Goal: Task Accomplishment & Management: Manage account settings

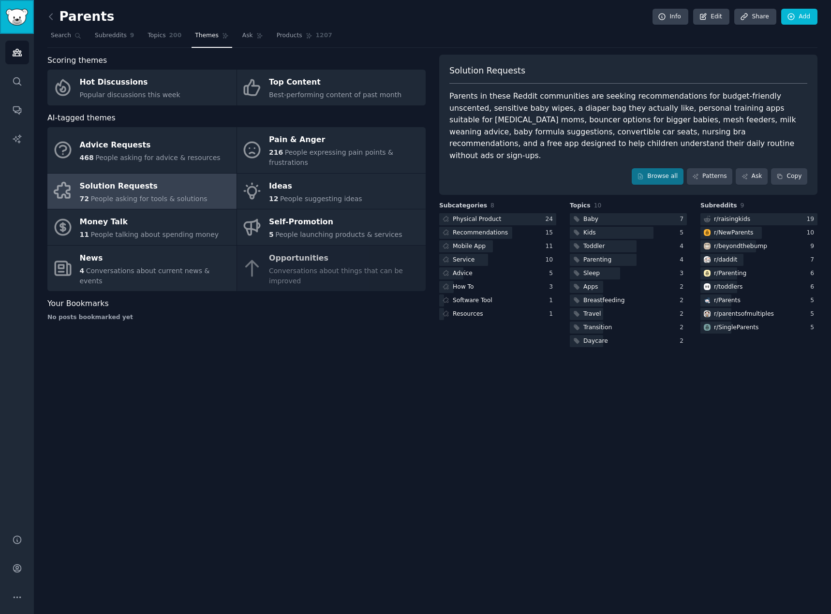
click at [14, 15] on img "Sidebar" at bounding box center [17, 17] width 22 height 17
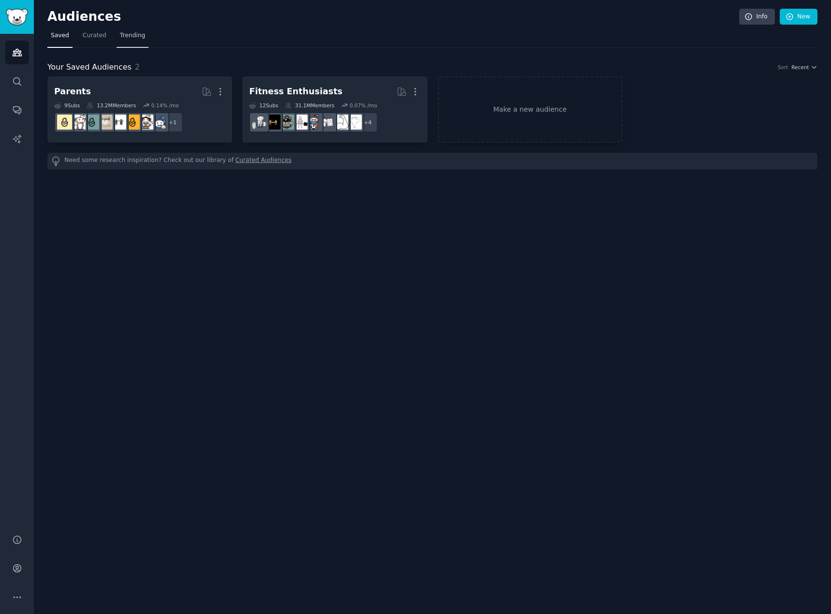
click at [142, 40] on link "Trending" at bounding box center [133, 38] width 32 height 20
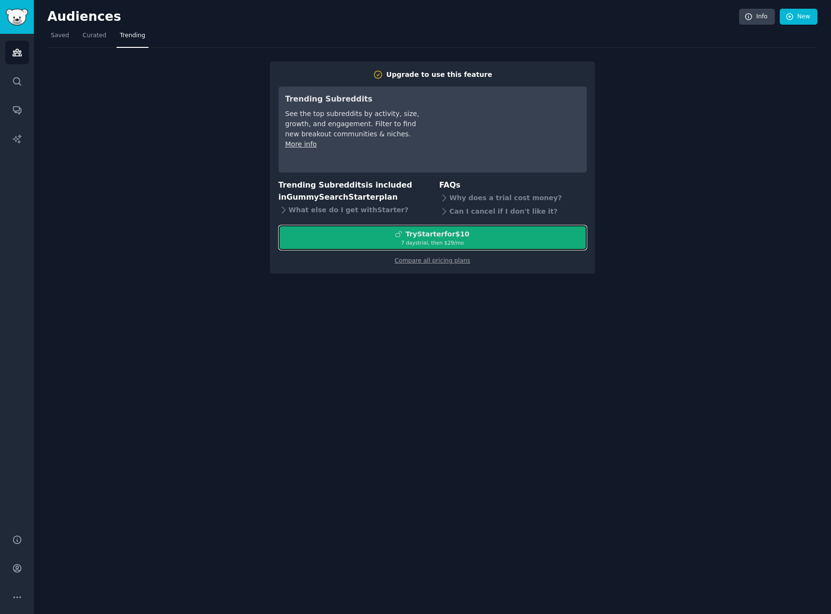
click at [394, 237] on div "Try Starter for $10" at bounding box center [432, 234] width 307 height 10
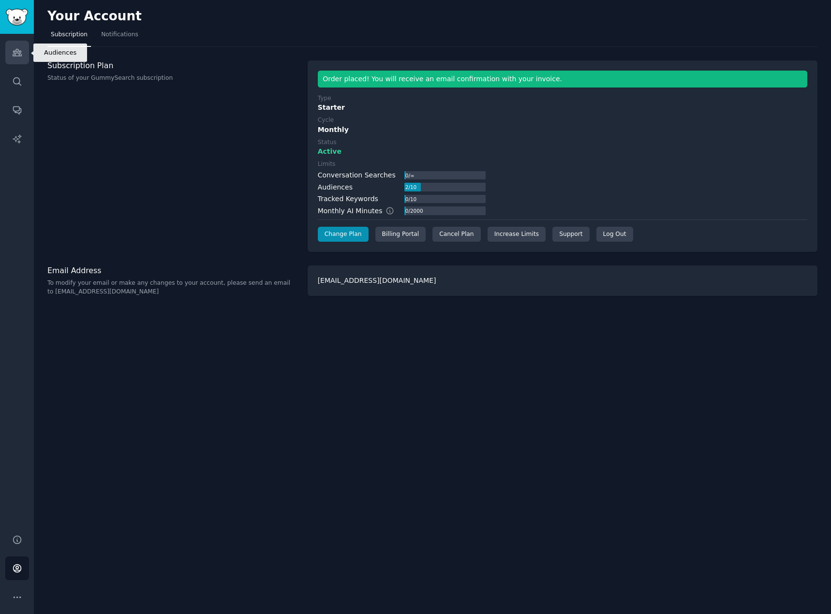
click at [15, 52] on icon "Sidebar" at bounding box center [17, 52] width 9 height 7
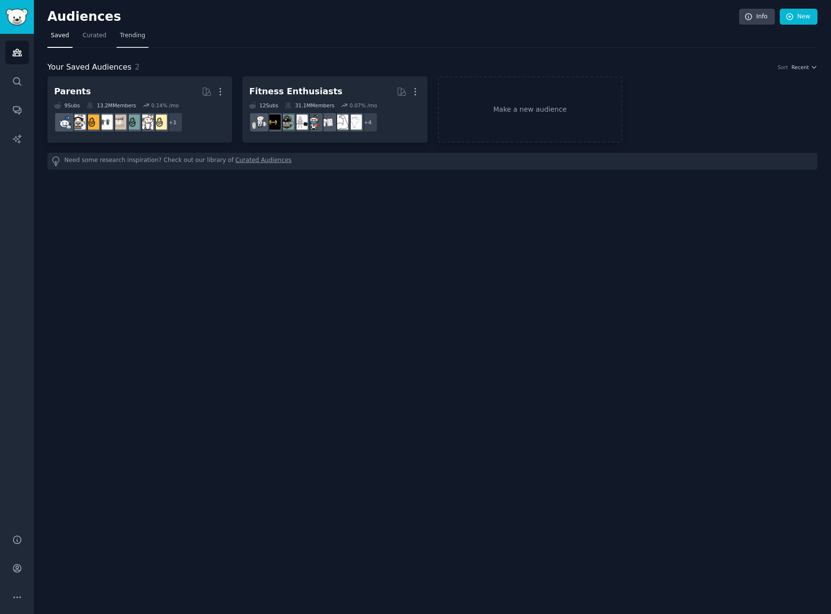
click at [137, 40] on span "Trending" at bounding box center [132, 35] width 25 height 9
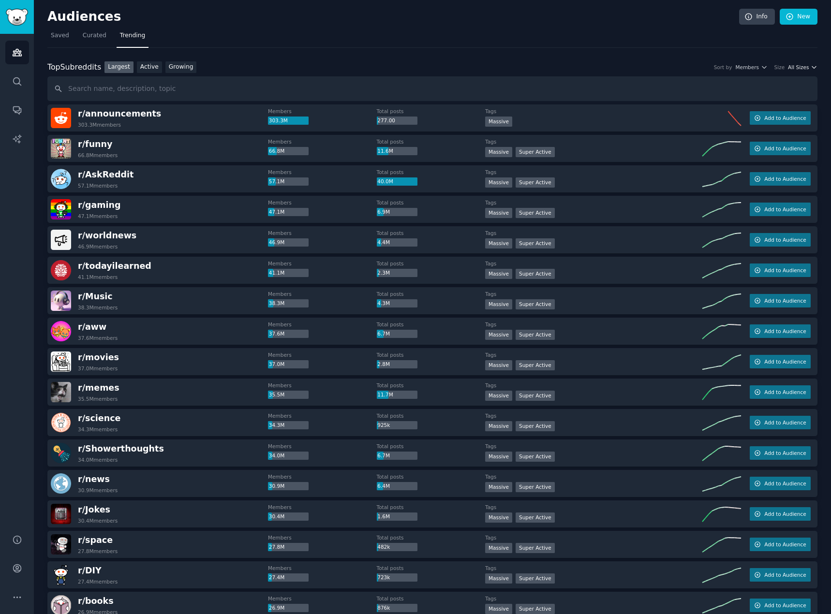
click at [802, 69] on span "All Sizes" at bounding box center [798, 67] width 21 height 7
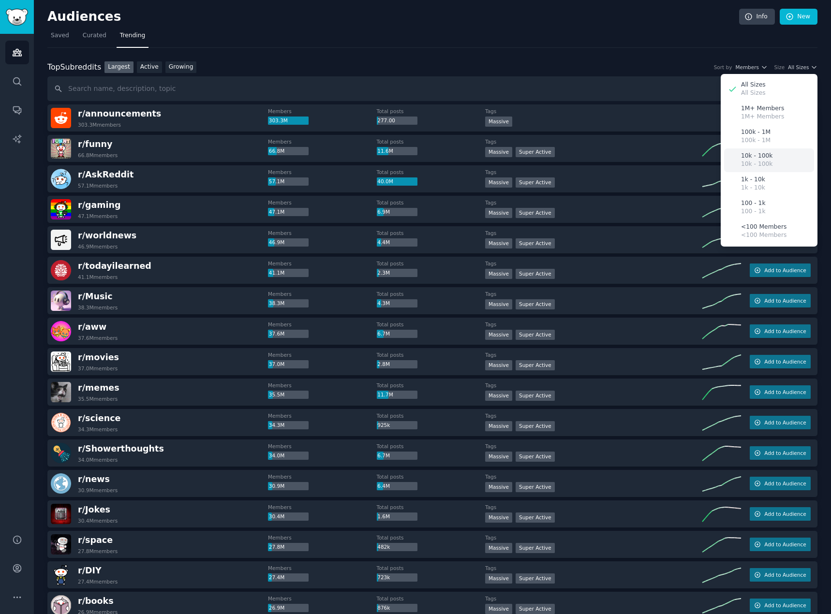
click at [778, 166] on div "10k - 100k 10k - 100k" at bounding box center [769, 160] width 90 height 24
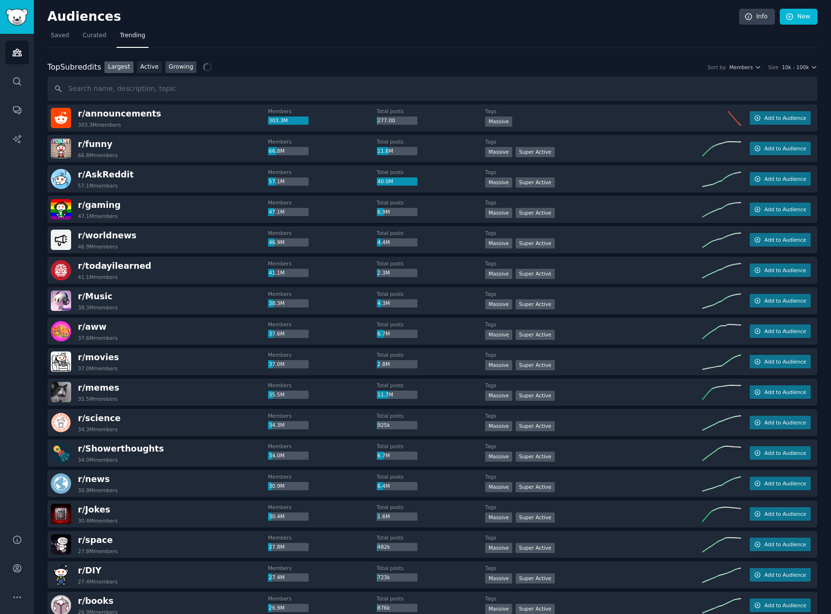
click at [175, 65] on link "Growing" at bounding box center [180, 67] width 31 height 12
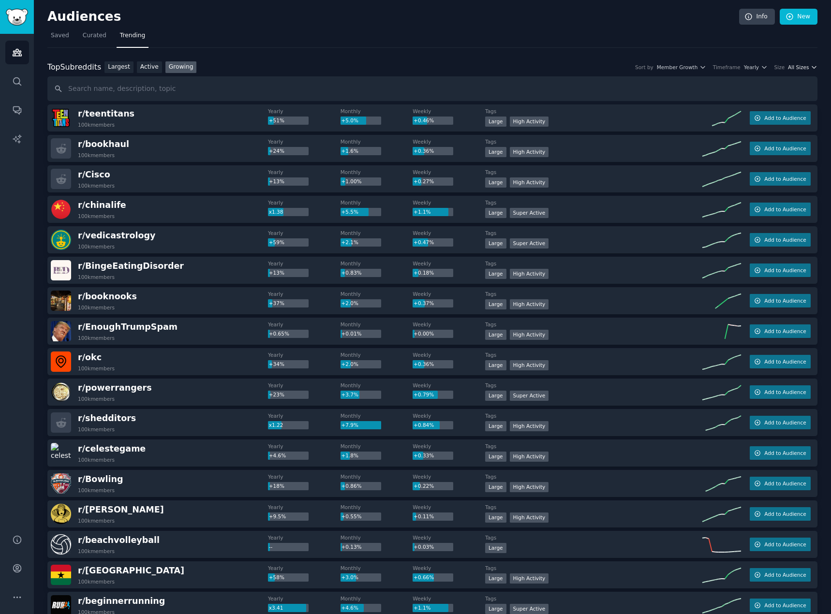
click at [803, 66] on span "All Sizes" at bounding box center [798, 67] width 21 height 7
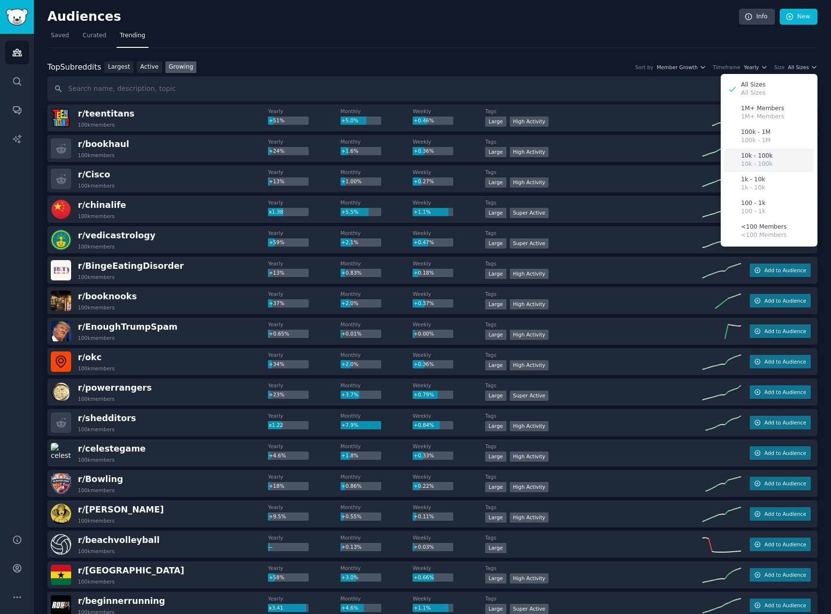
click at [768, 164] on div "10k - 100k 10k - 100k" at bounding box center [769, 160] width 90 height 24
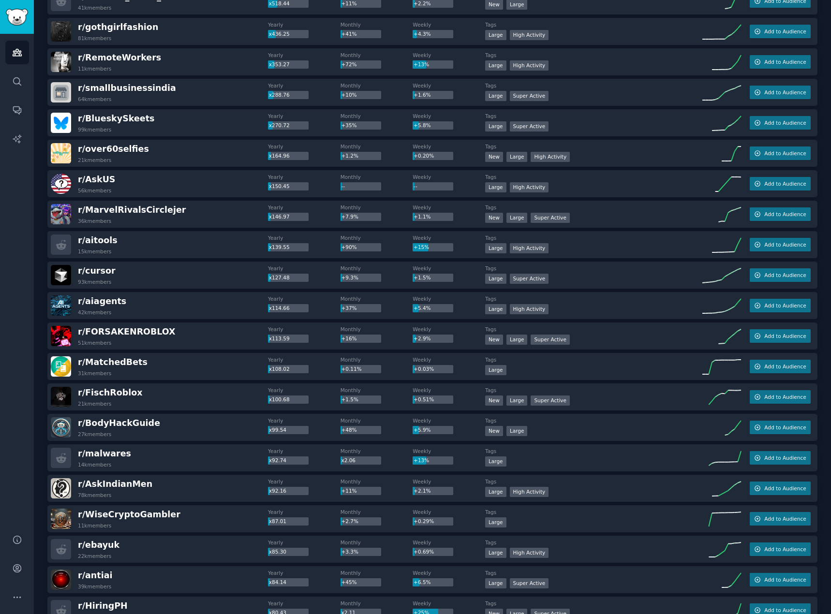
scroll to position [354, 0]
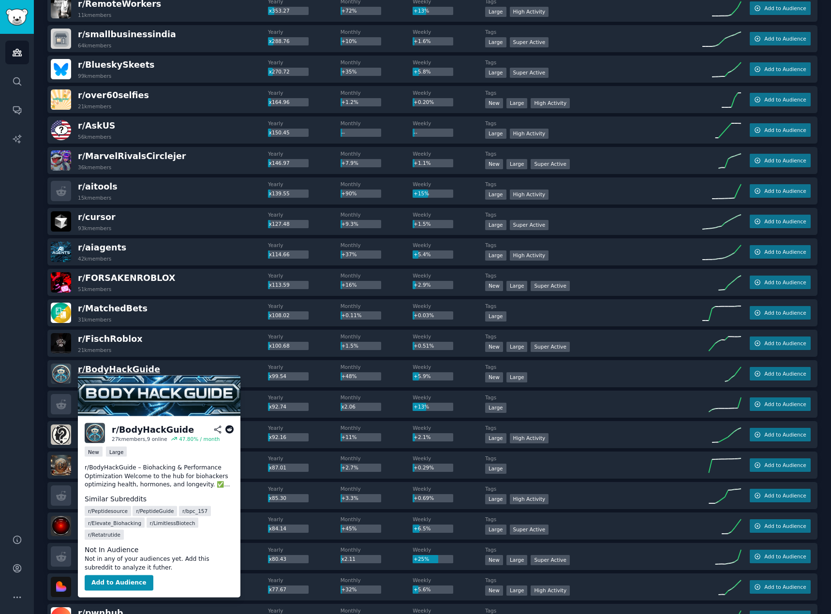
click at [113, 369] on span "r/ BodyHackGuide" at bounding box center [119, 370] width 82 height 10
click at [123, 576] on button "Add to Audience" at bounding box center [119, 583] width 69 height 15
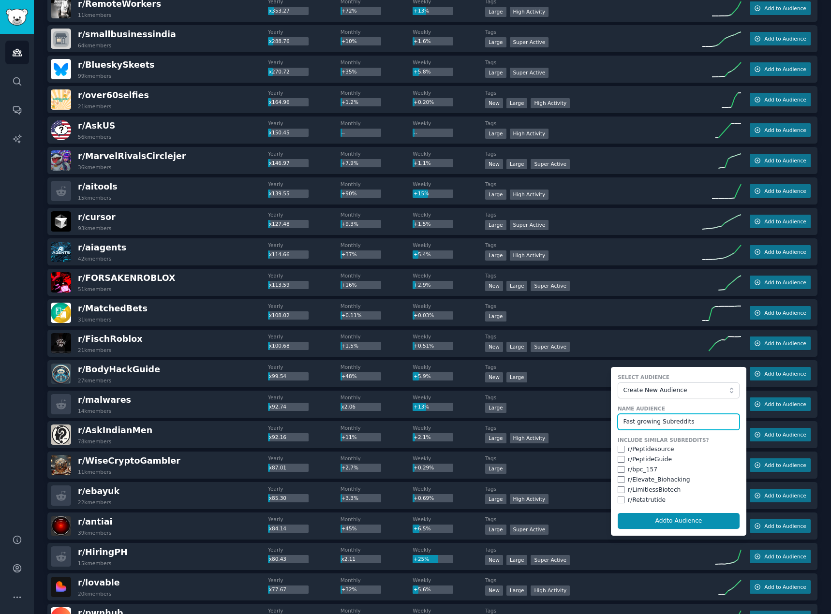
type input "Fast growing Subreddits"
click at [618, 513] on button "Add to Audience" at bounding box center [679, 521] width 122 height 16
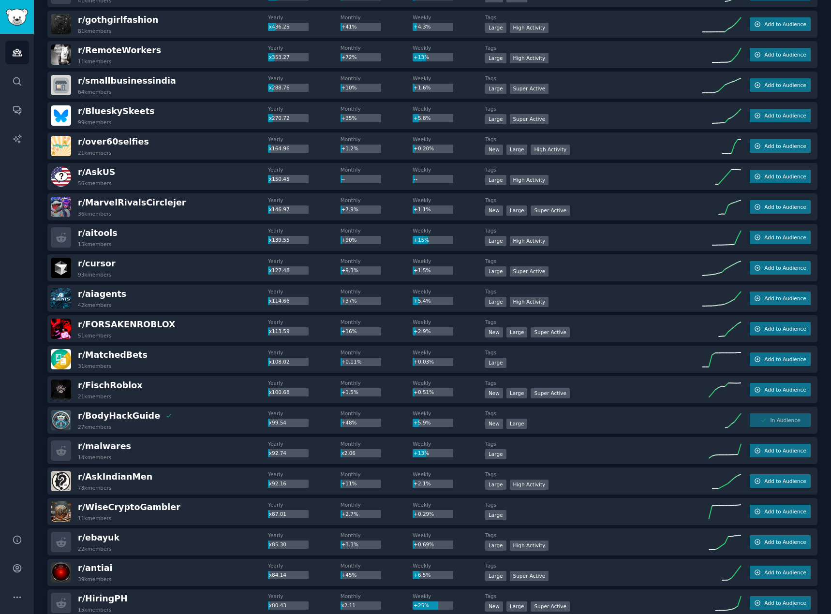
scroll to position [0, 0]
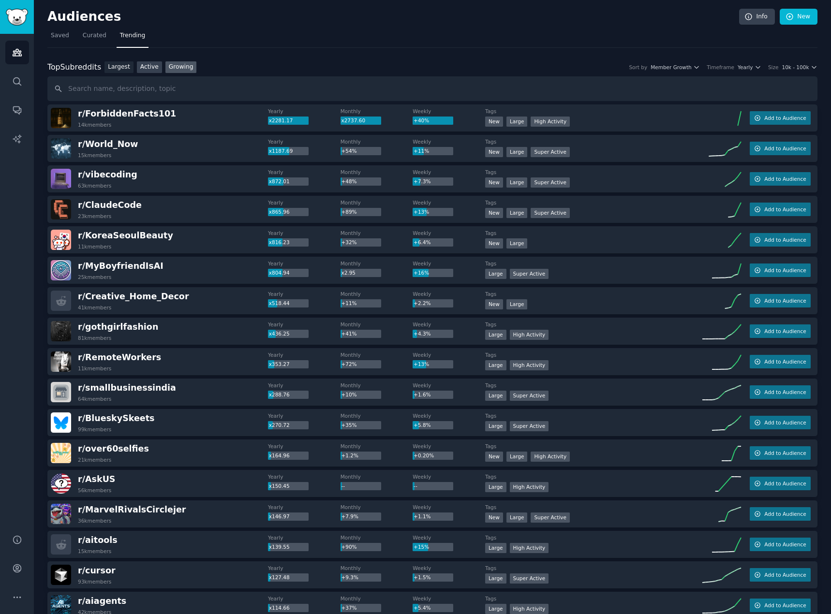
click at [142, 67] on link "Active" at bounding box center [149, 67] width 25 height 12
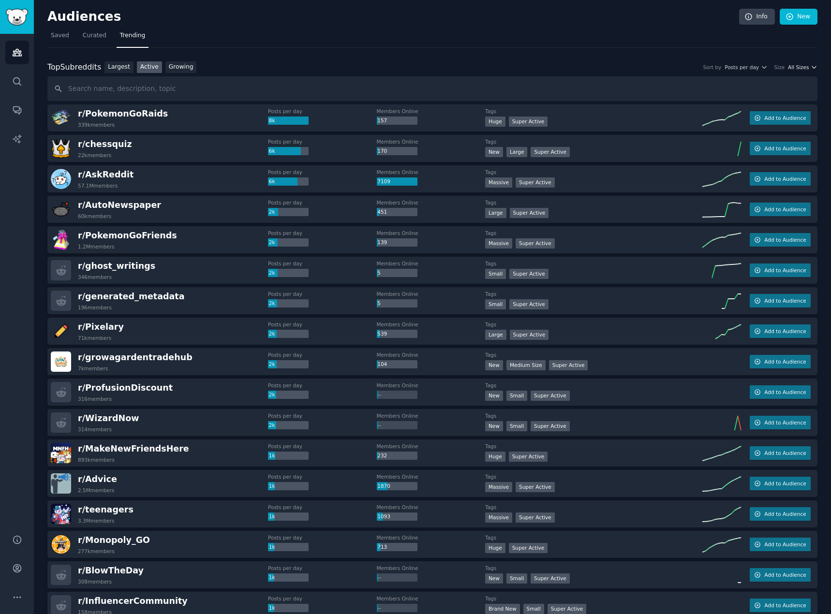
click at [801, 69] on span "All Sizes" at bounding box center [798, 67] width 21 height 7
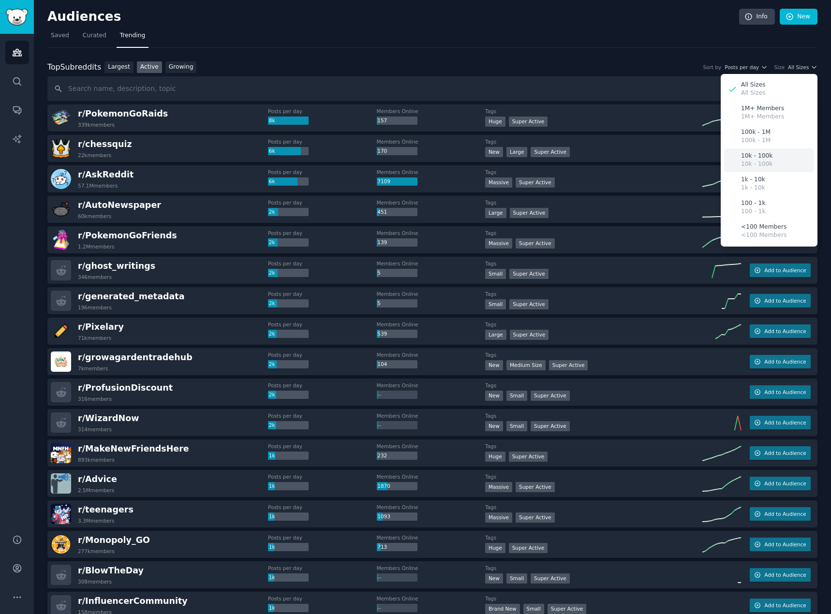
click at [746, 156] on p "10k - 100k" at bounding box center [756, 156] width 31 height 9
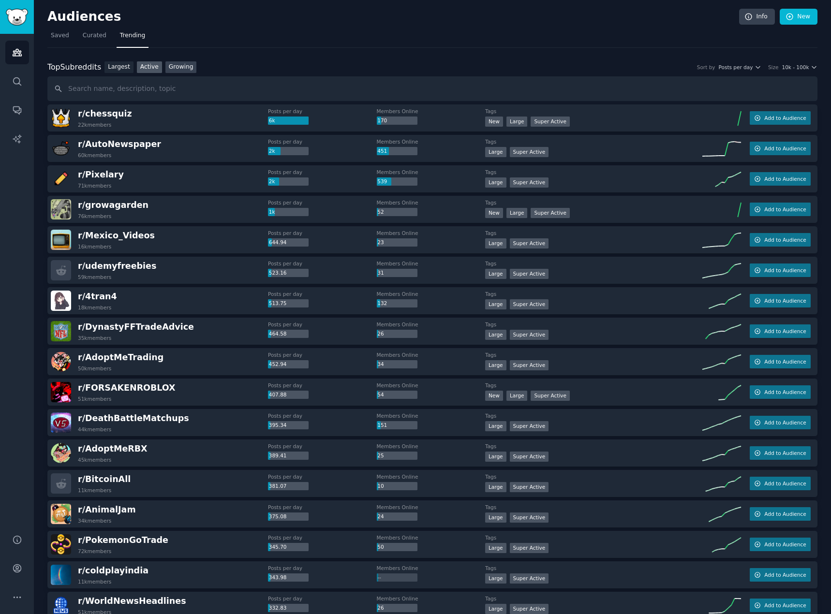
click at [165, 70] on link "Growing" at bounding box center [180, 67] width 31 height 12
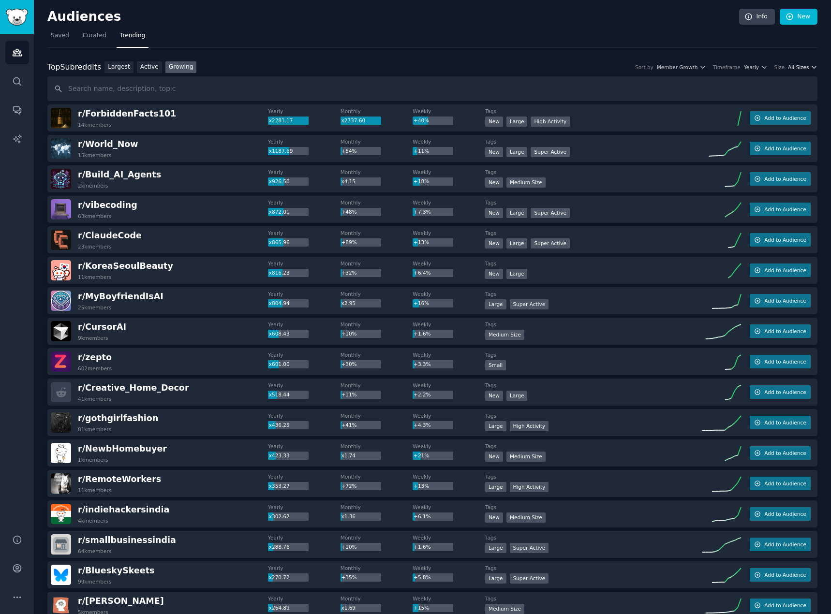
click at [800, 68] on span "All Sizes" at bounding box center [798, 67] width 21 height 7
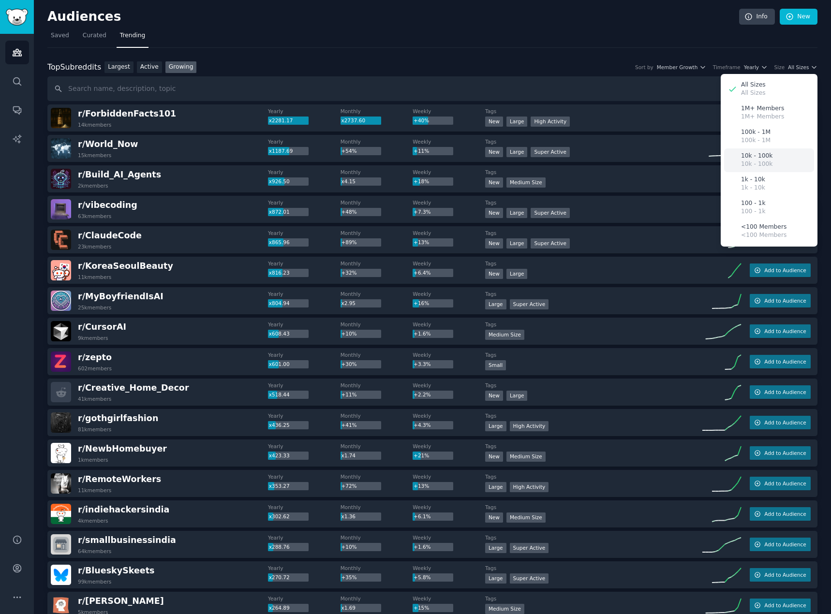
click at [769, 157] on div "10k - 100k 10k - 100k" at bounding box center [769, 160] width 90 height 24
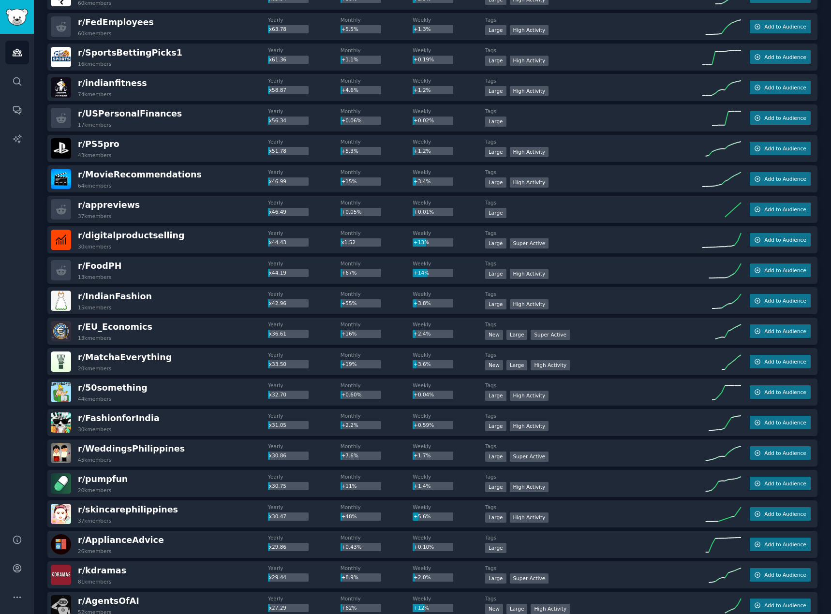
scroll to position [1077, 0]
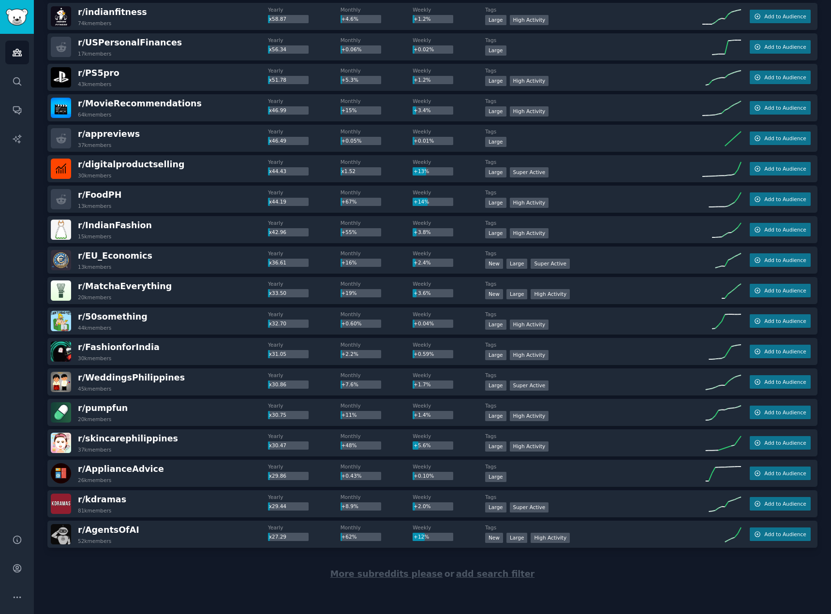
click at [377, 578] on span "More subreddits please" at bounding box center [386, 574] width 112 height 10
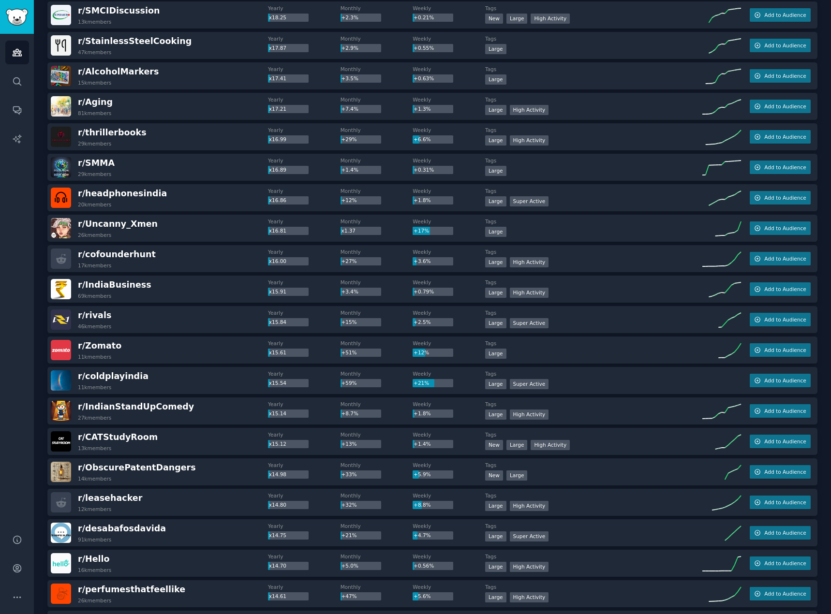
scroll to position [2600, 0]
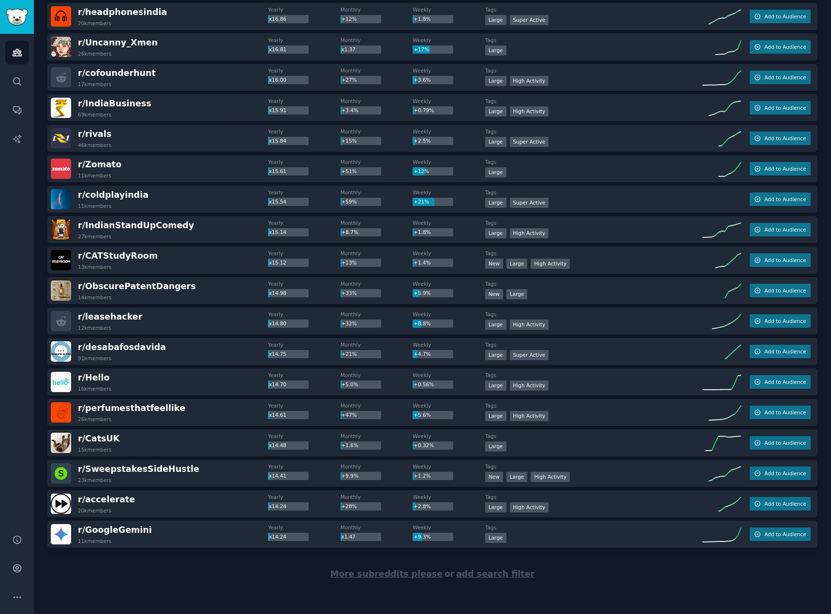
click at [392, 573] on span "More subreddits please" at bounding box center [386, 574] width 112 height 10
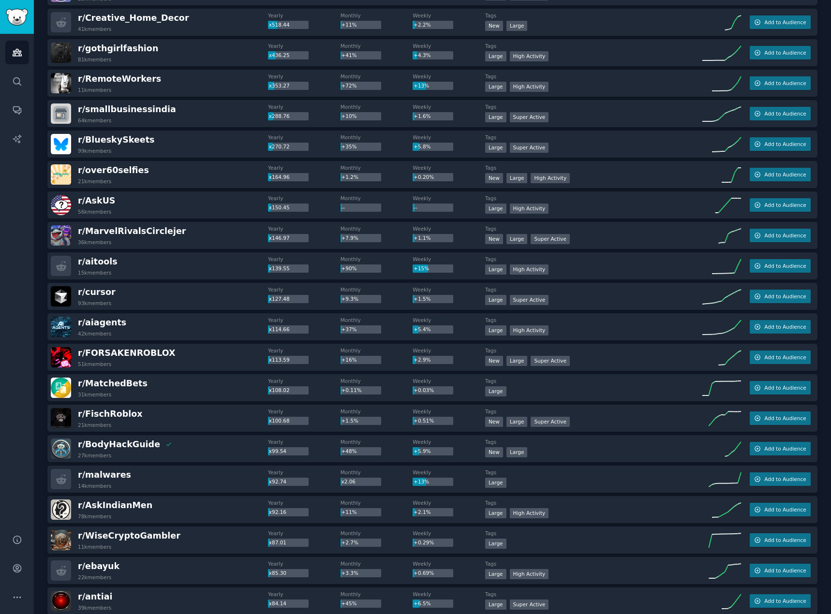
scroll to position [0, 0]
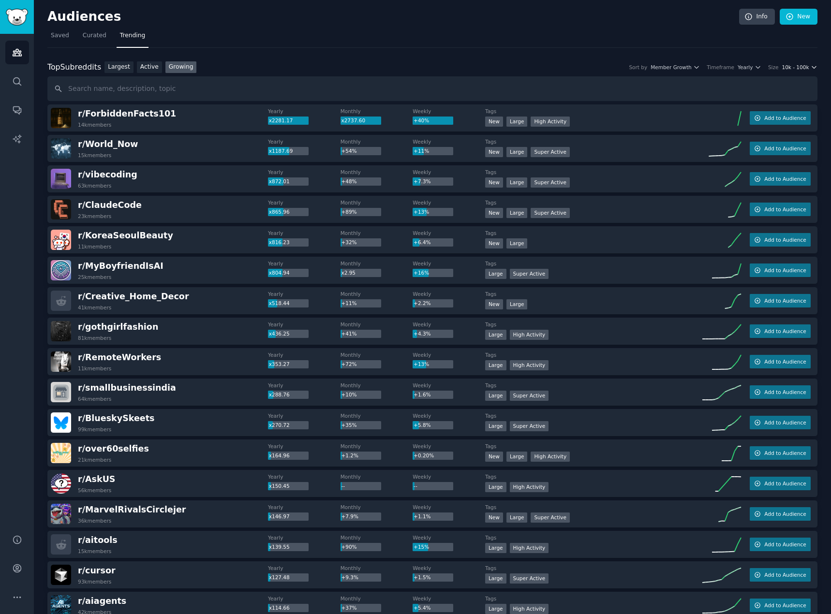
click at [811, 68] on icon "button" at bounding box center [814, 67] width 7 height 7
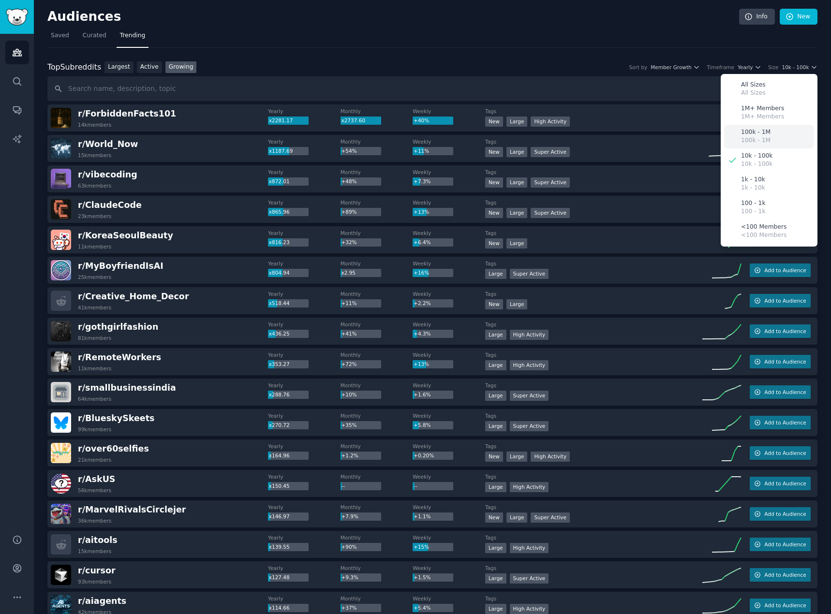
click at [762, 140] on p "100k - 1M" at bounding box center [756, 140] width 30 height 9
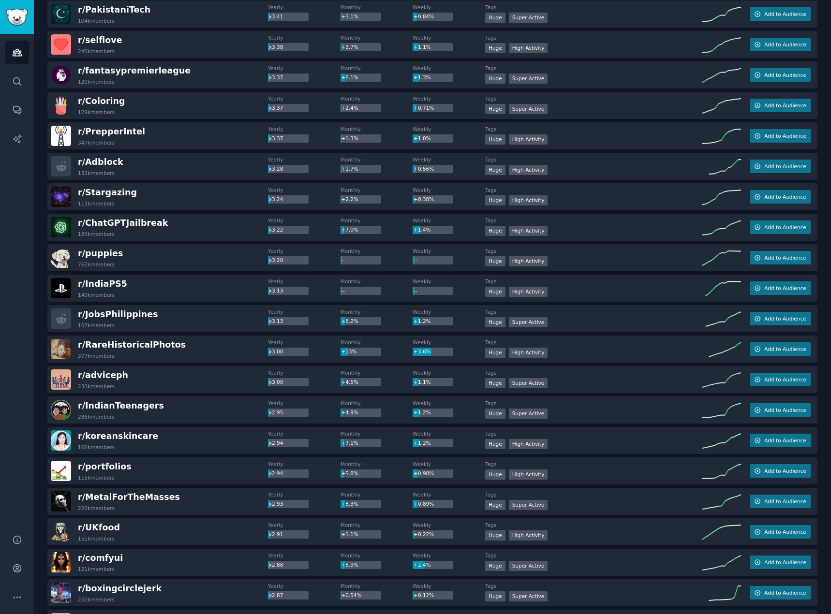
scroll to position [2515, 0]
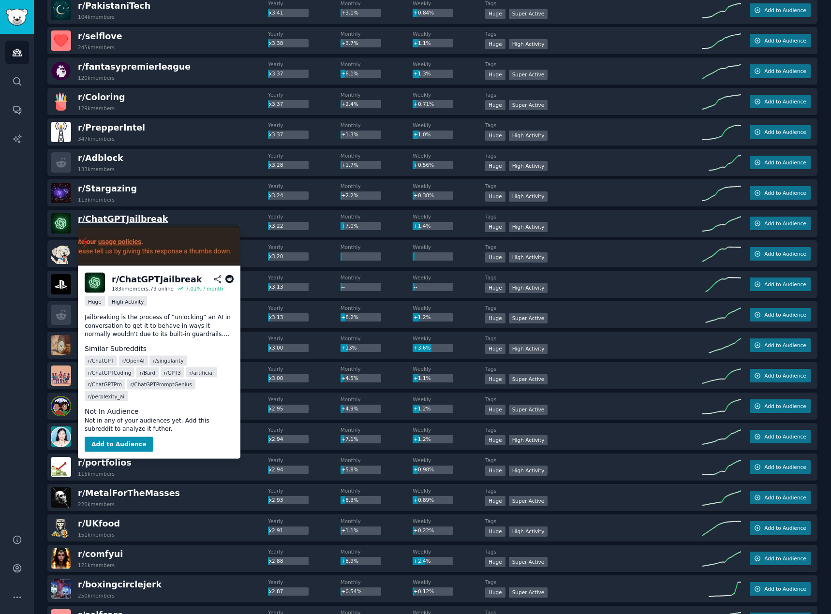
click at [115, 220] on span "r/ ChatGPTJailbreak" at bounding box center [123, 219] width 90 height 10
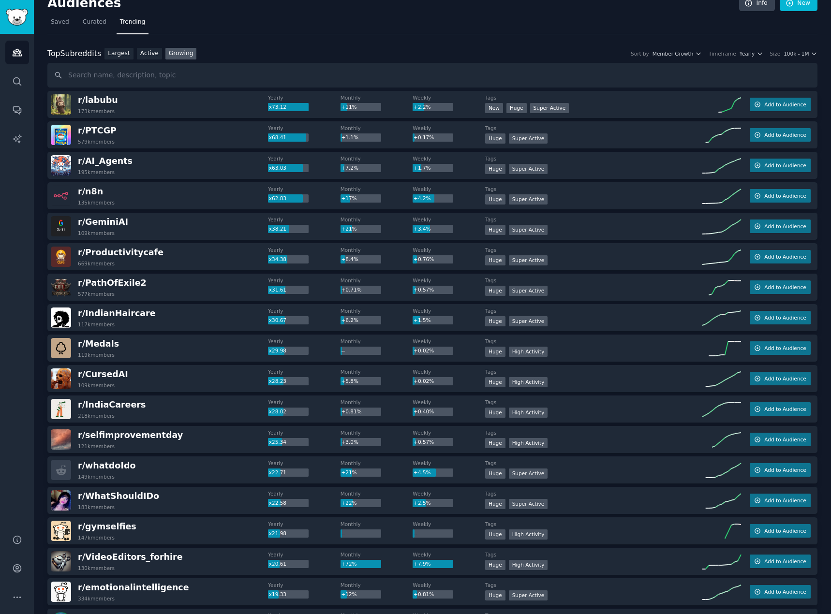
scroll to position [0, 0]
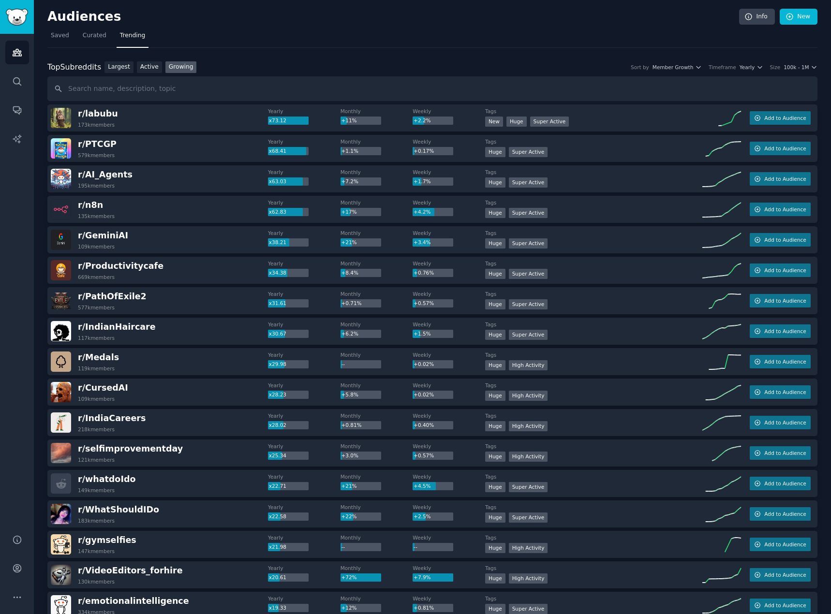
click at [56, 38] on span "Saved" at bounding box center [60, 35] width 18 height 9
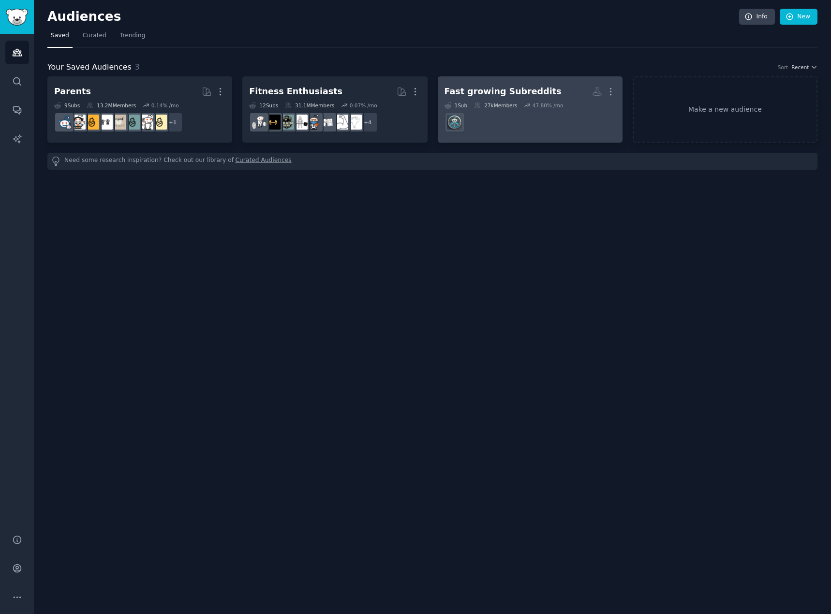
click at [508, 86] on div "Fast growing Subreddits" at bounding box center [503, 92] width 117 height 12
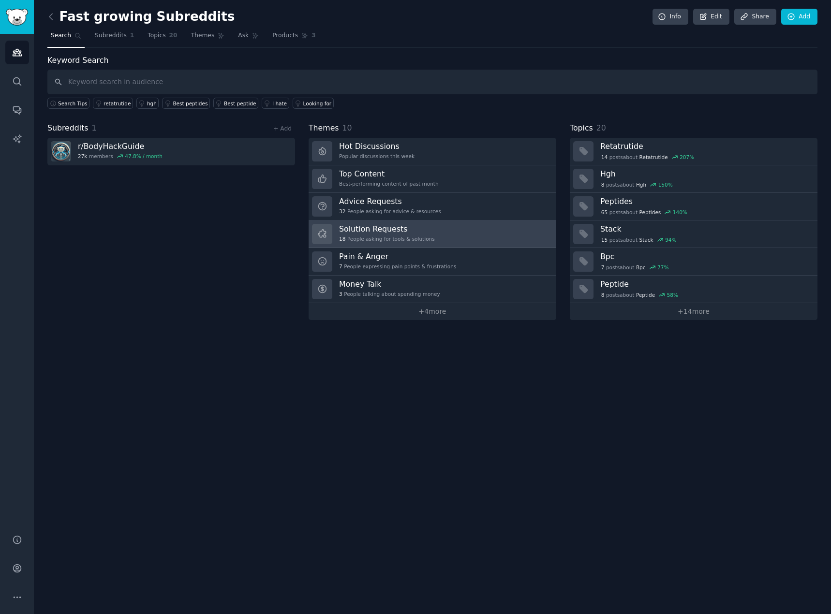
click at [445, 234] on link "Solution Requests 18 People asking for tools & solutions" at bounding box center [433, 235] width 248 height 28
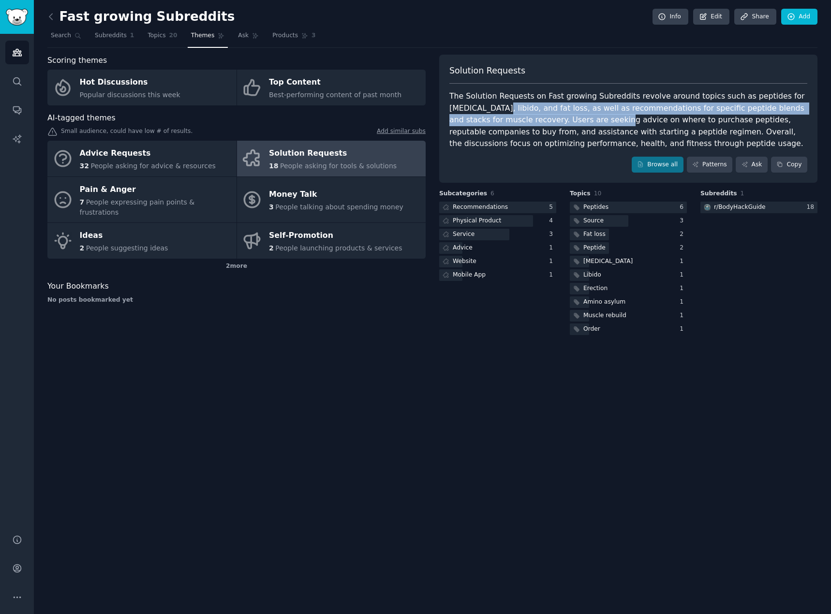
drag, startPoint x: 495, startPoint y: 109, endPoint x: 570, endPoint y: 123, distance: 75.8
click at [570, 123] on div "The Solution Requests on Fast growing Subreddits revolve around topics such as …" at bounding box center [628, 119] width 358 height 59
drag, startPoint x: 570, startPoint y: 123, endPoint x: 541, endPoint y: 111, distance: 31.2
click at [541, 111] on div "The Solution Requests on Fast growing Subreddits revolve around topics such as …" at bounding box center [628, 119] width 358 height 59
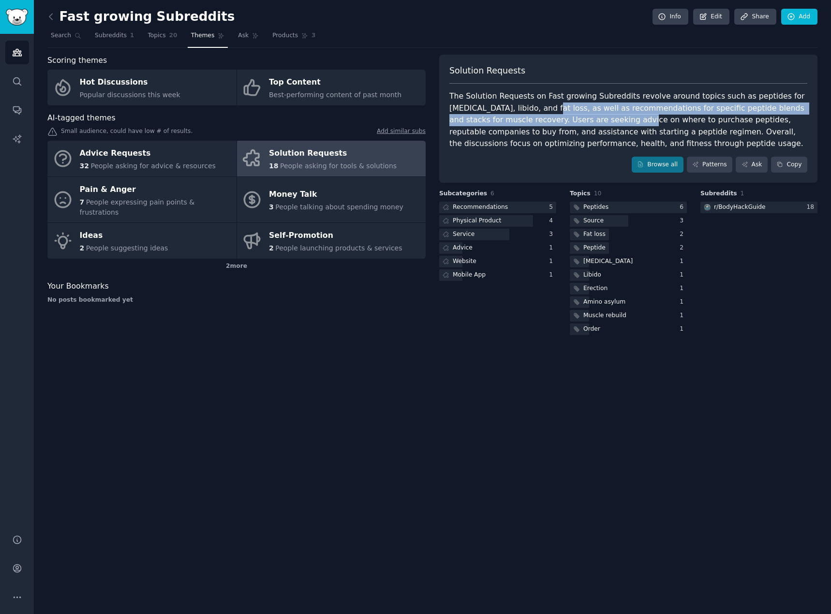
click at [541, 111] on div "The Solution Requests on Fast growing Subreddits revolve around topics such as …" at bounding box center [628, 119] width 358 height 59
drag, startPoint x: 541, startPoint y: 111, endPoint x: 540, endPoint y: 120, distance: 9.7
click at [540, 120] on div "The Solution Requests on Fast growing Subreddits revolve around topics such as …" at bounding box center [628, 119] width 358 height 59
drag, startPoint x: 540, startPoint y: 120, endPoint x: 531, endPoint y: 113, distance: 12.0
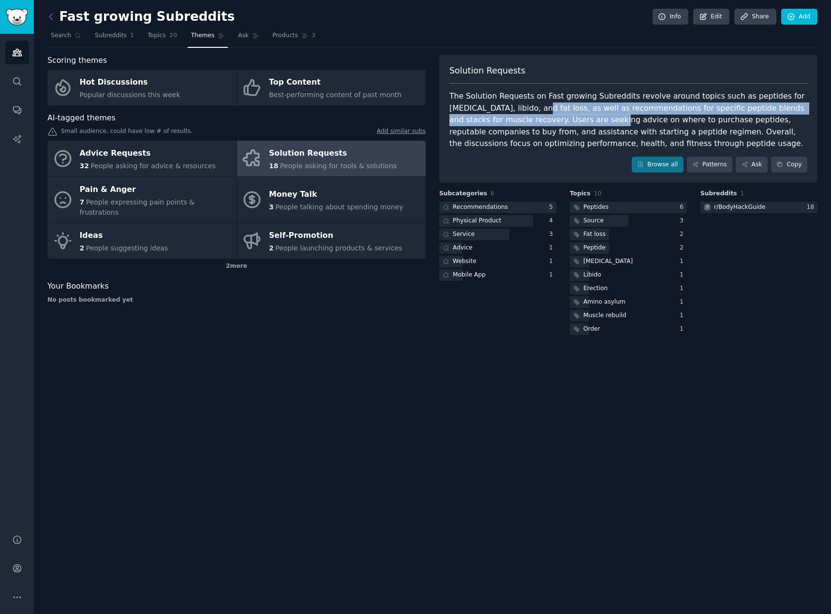
click at [531, 113] on div "The Solution Requests on Fast growing Subreddits revolve around topics such as …" at bounding box center [628, 119] width 358 height 59
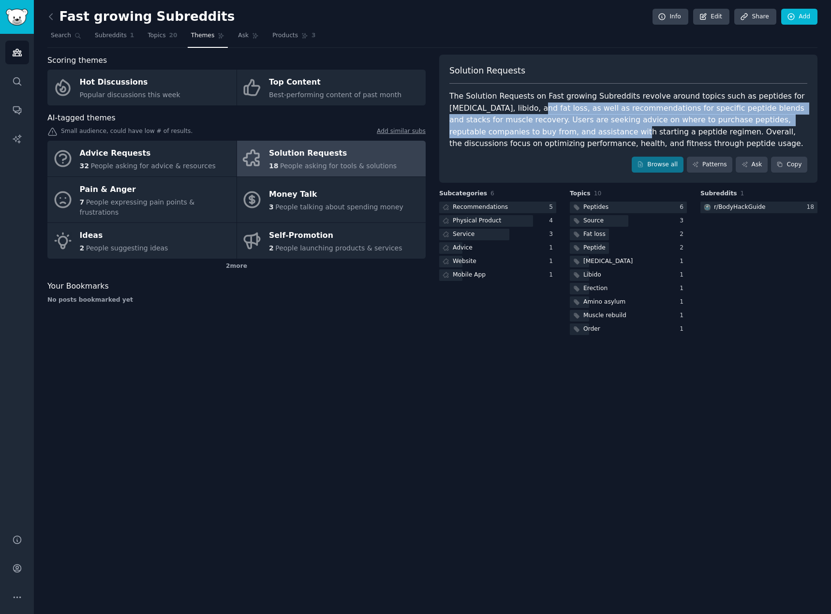
drag, startPoint x: 531, startPoint y: 113, endPoint x: 533, endPoint y: 127, distance: 14.6
click at [533, 127] on div "The Solution Requests on Fast growing Subreddits revolve around topics such as …" at bounding box center [628, 119] width 358 height 59
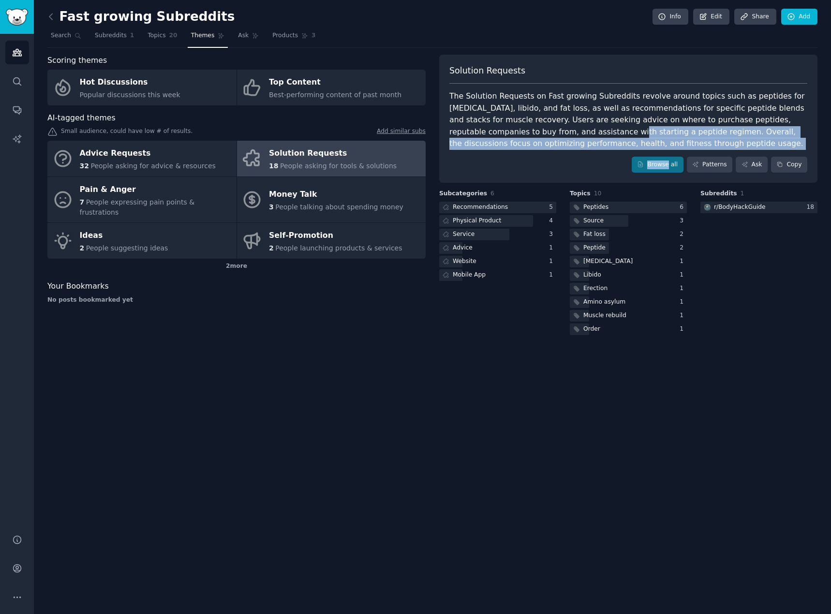
drag, startPoint x: 533, startPoint y: 127, endPoint x: 542, endPoint y: 151, distance: 25.4
click at [542, 151] on div "Solution Requests The Solution Requests on Fast growing Subreddits revolve arou…" at bounding box center [628, 119] width 378 height 129
drag, startPoint x: 541, startPoint y: 148, endPoint x: 532, endPoint y: 129, distance: 21.6
click at [532, 129] on div "The Solution Requests on Fast growing Subreddits revolve around topics such as …" at bounding box center [628, 119] width 358 height 59
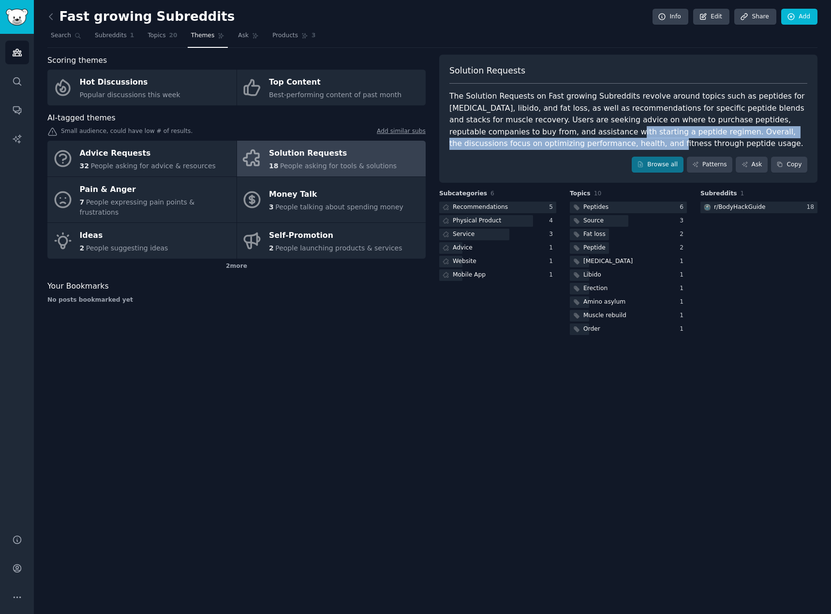
click at [532, 129] on div "The Solution Requests on Fast growing Subreddits revolve around topics such as …" at bounding box center [628, 119] width 358 height 59
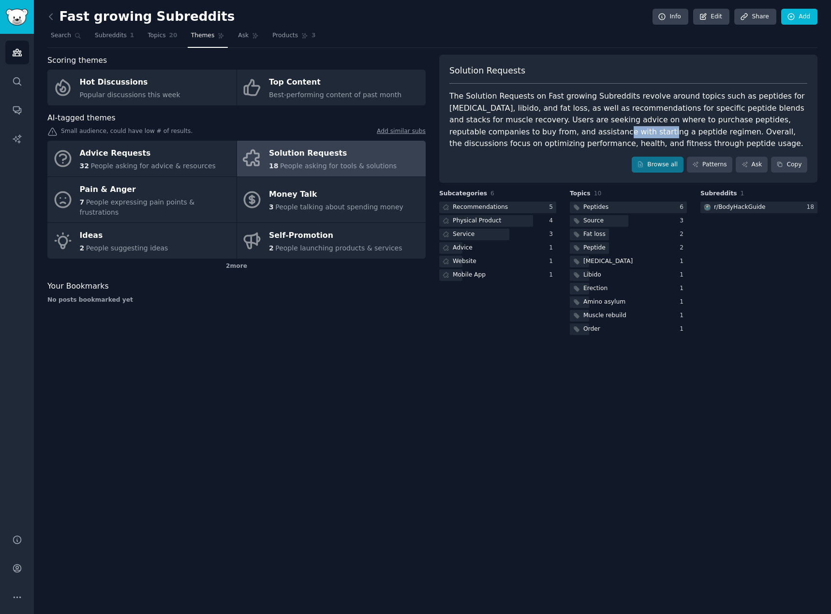
drag, startPoint x: 531, startPoint y: 129, endPoint x: 538, endPoint y: 139, distance: 12.9
click at [538, 138] on div "The Solution Requests on Fast growing Subreddits revolve around topics such as …" at bounding box center [628, 119] width 358 height 59
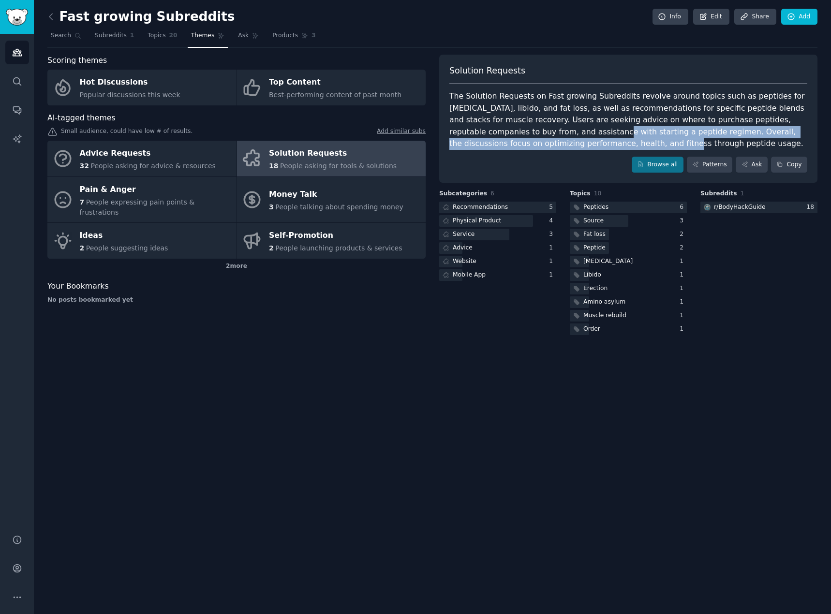
click at [538, 139] on div "The Solution Requests on Fast growing Subreddits revolve around topics such as …" at bounding box center [628, 119] width 358 height 59
drag, startPoint x: 538, startPoint y: 139, endPoint x: 520, endPoint y: 127, distance: 22.0
click at [521, 128] on div "The Solution Requests on Fast growing Subreddits revolve around topics such as …" at bounding box center [628, 119] width 358 height 59
click at [520, 127] on div "The Solution Requests on Fast growing Subreddits revolve around topics such as …" at bounding box center [628, 119] width 358 height 59
drag, startPoint x: 520, startPoint y: 127, endPoint x: 529, endPoint y: 144, distance: 18.6
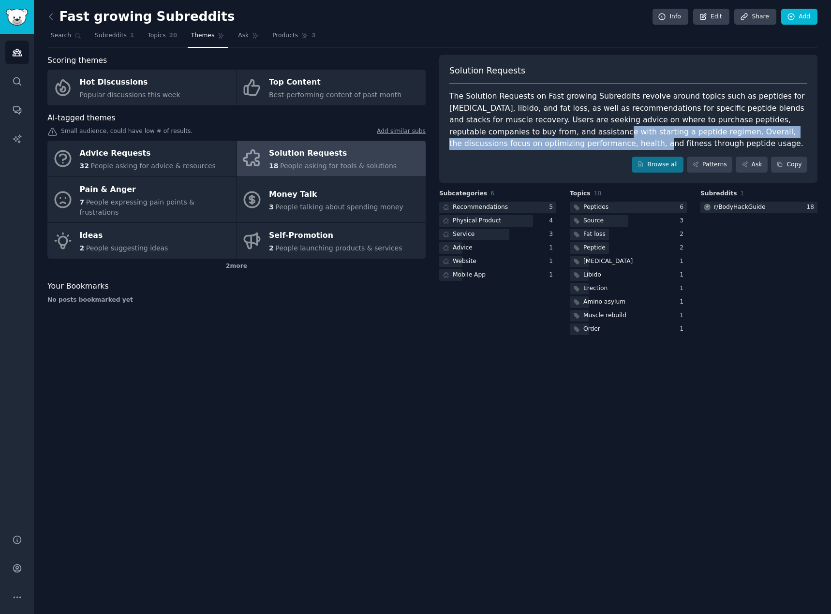
click at [529, 144] on div "The Solution Requests on Fast growing Subreddits revolve around topics such as …" at bounding box center [628, 119] width 358 height 59
drag, startPoint x: 529, startPoint y: 144, endPoint x: 515, endPoint y: 131, distance: 18.5
click at [515, 131] on div "The Solution Requests on Fast growing Subreddits revolve around topics such as …" at bounding box center [628, 119] width 358 height 59
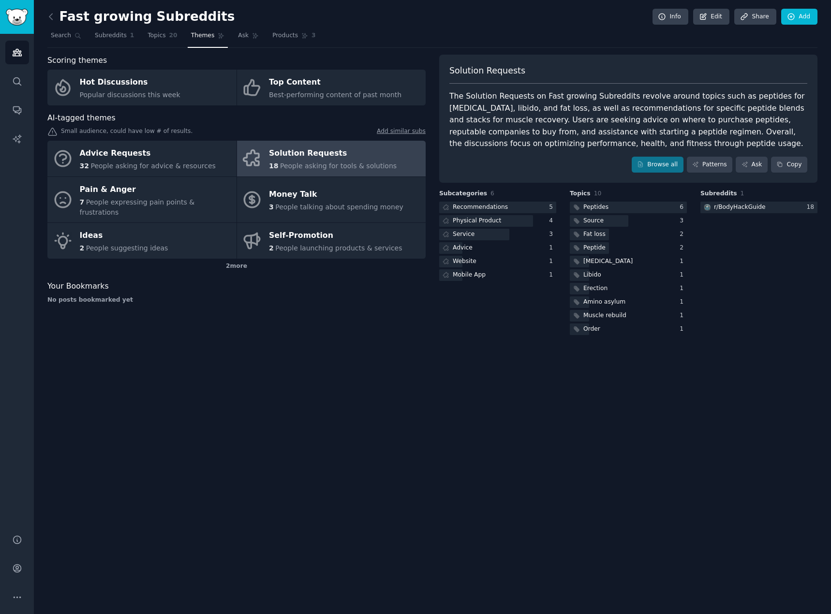
click at [327, 343] on div "Fast growing Subreddits Info Edit Share Add Search Subreddits 1 Topics 20 Theme…" at bounding box center [432, 307] width 797 height 614
click at [17, 49] on icon "Sidebar" at bounding box center [17, 52] width 9 height 7
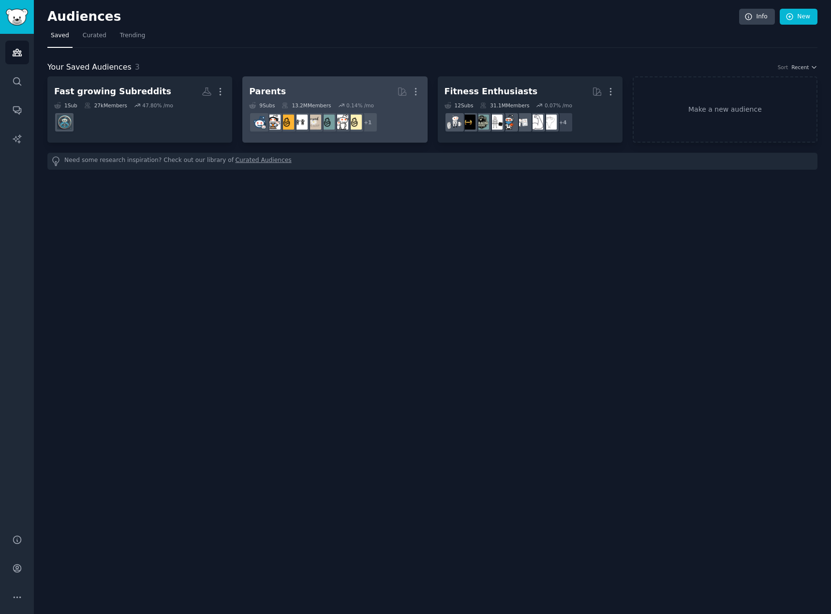
click at [293, 91] on h2 "Parents More" at bounding box center [334, 91] width 171 height 17
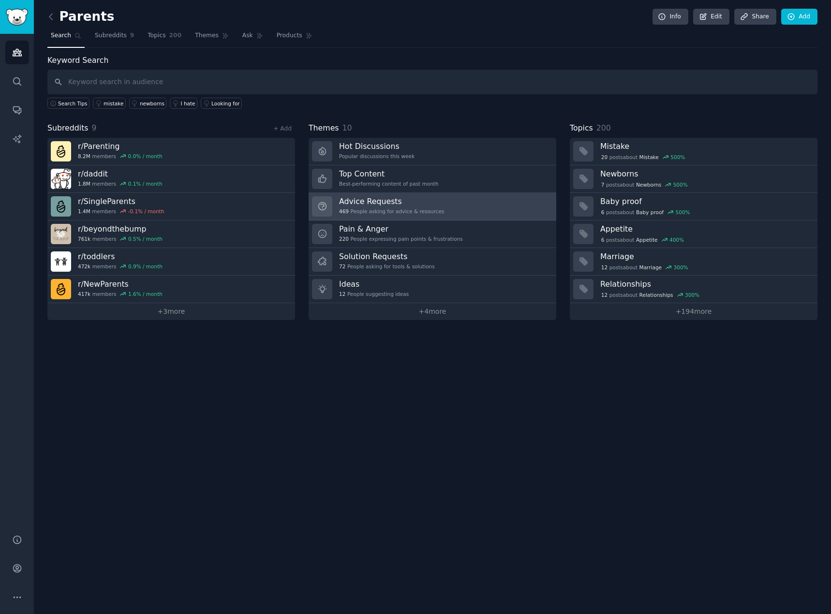
click at [440, 210] on link "Advice Requests 469 People asking for advice & resources" at bounding box center [433, 207] width 248 height 28
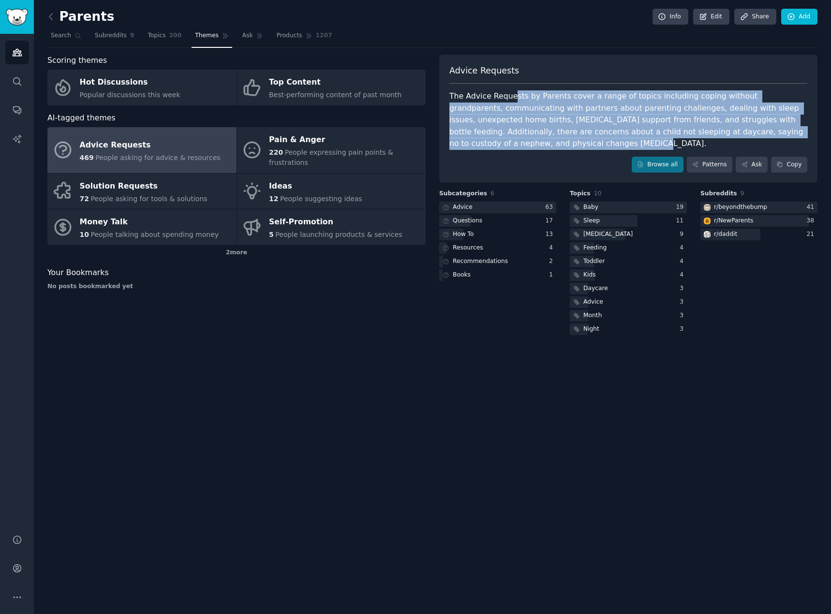
drag, startPoint x: 511, startPoint y: 98, endPoint x: 570, endPoint y: 142, distance: 73.6
click at [570, 142] on div "The Advice Requests by Parents cover a range of topics including coping without…" at bounding box center [628, 119] width 358 height 59
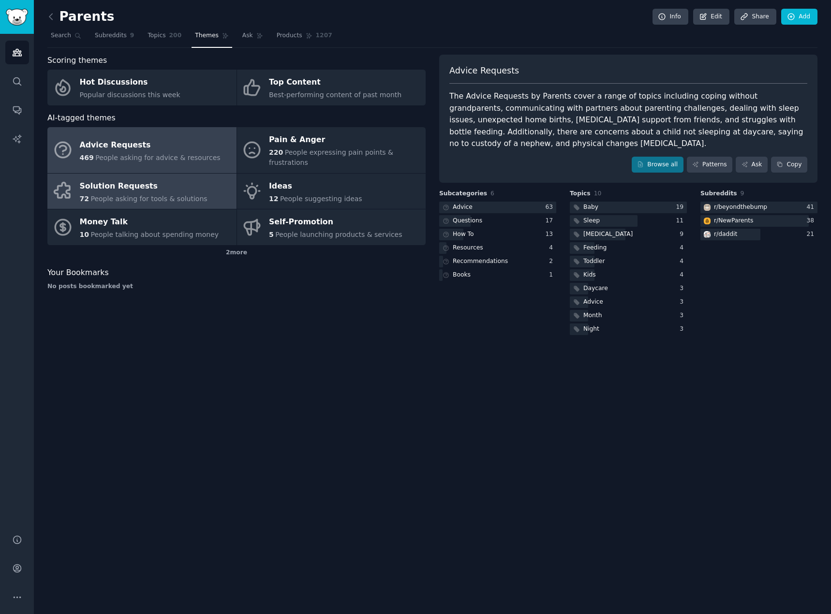
click at [124, 195] on span "People asking for tools & solutions" at bounding box center [148, 199] width 117 height 8
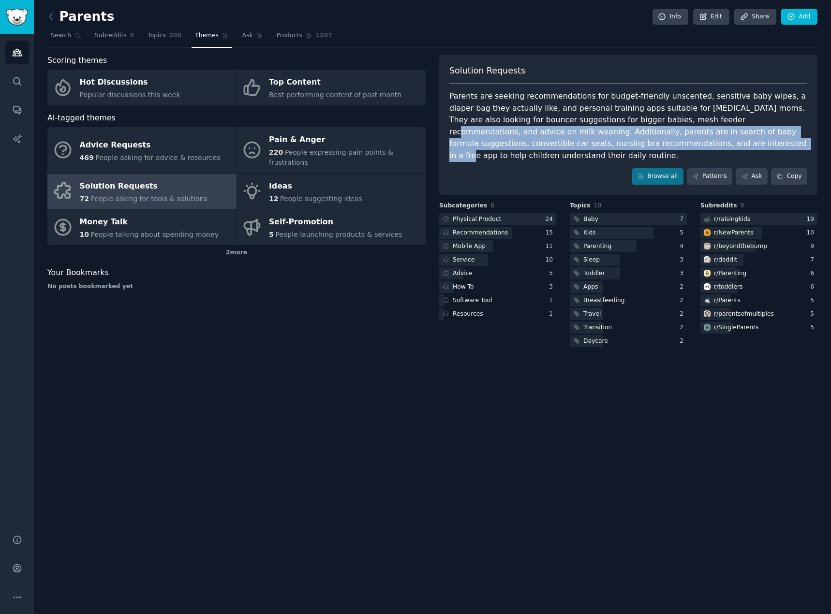
drag, startPoint x: 656, startPoint y: 118, endPoint x: 613, endPoint y: 140, distance: 48.9
click at [613, 140] on div "Parents are seeking recommendations for budget-friendly unscented, sensitive ba…" at bounding box center [628, 125] width 358 height 71
drag, startPoint x: 613, startPoint y: 140, endPoint x: 511, endPoint y: 133, distance: 102.4
click at [511, 133] on div "Parents are seeking recommendations for budget-friendly unscented, sensitive ba…" at bounding box center [628, 125] width 358 height 71
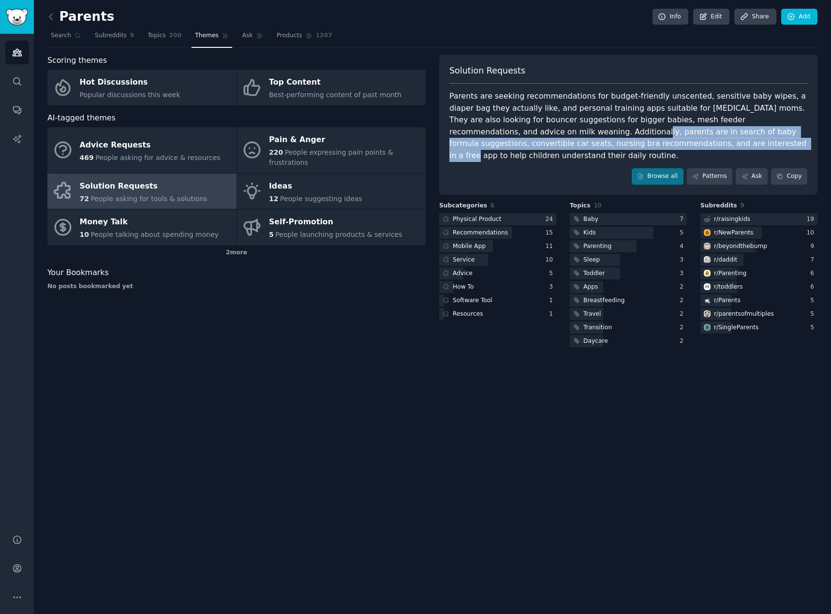
click at [511, 133] on div "Parents are seeking recommendations for budget-friendly unscented, sensitive ba…" at bounding box center [628, 125] width 358 height 71
drag, startPoint x: 511, startPoint y: 133, endPoint x: 567, endPoint y: 144, distance: 57.8
click at [567, 144] on div "Parents are seeking recommendations for budget-friendly unscented, sensitive ba…" at bounding box center [628, 125] width 358 height 71
drag, startPoint x: 567, startPoint y: 144, endPoint x: 562, endPoint y: 135, distance: 10.6
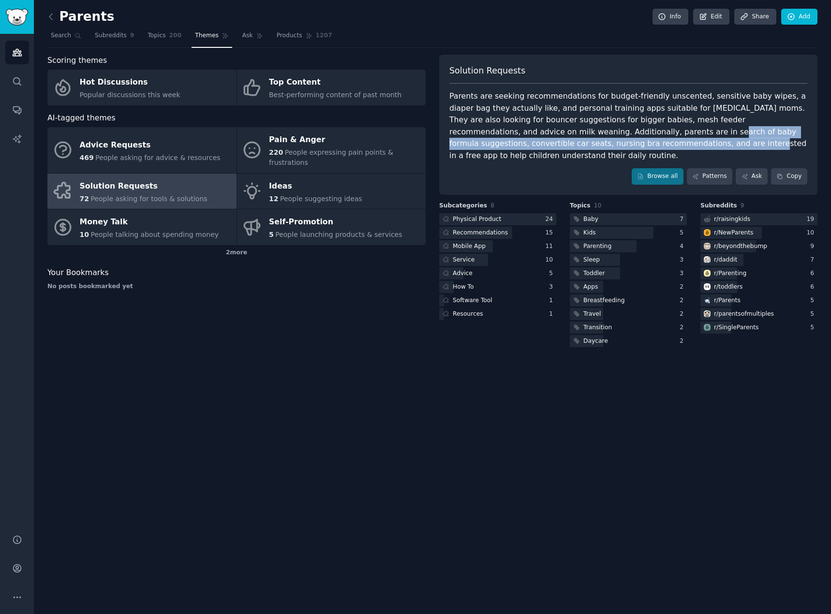
click at [562, 135] on div "Parents are seeking recommendations for budget-friendly unscented, sensitive ba…" at bounding box center [628, 125] width 358 height 71
drag, startPoint x: 562, startPoint y: 135, endPoint x: 571, endPoint y: 146, distance: 13.7
click at [571, 146] on div "Parents are seeking recommendations for budget-friendly unscented, sensitive ba…" at bounding box center [628, 125] width 358 height 71
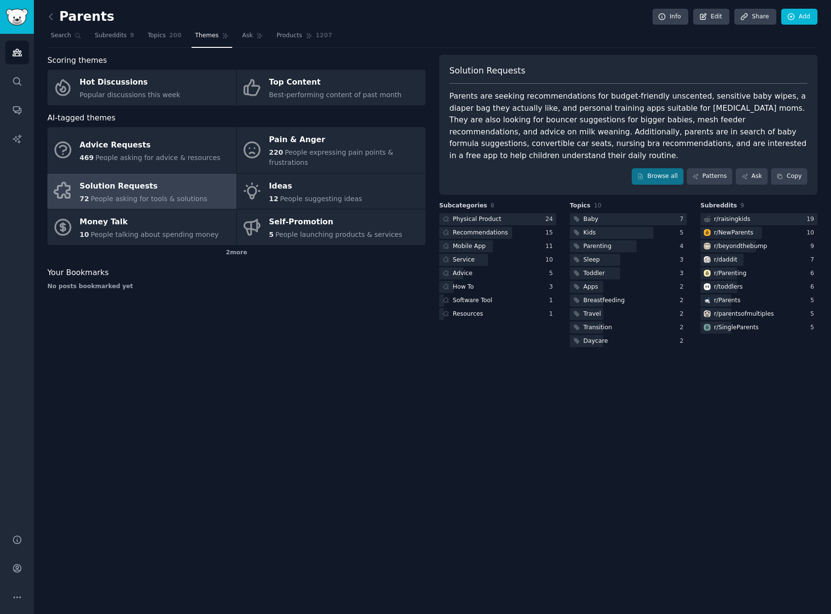
click at [552, 129] on div "Parents are seeking recommendations for budget-friendly unscented, sensitive ba…" at bounding box center [628, 125] width 358 height 71
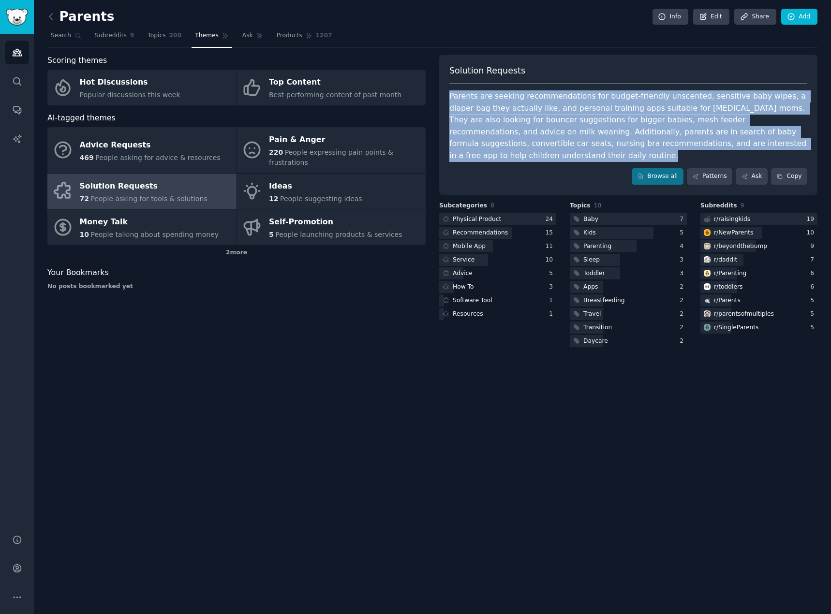
click at [552, 129] on div "Parents are seeking recommendations for budget-friendly unscented, sensitive ba…" at bounding box center [628, 125] width 358 height 71
click at [549, 121] on div "Parents are seeking recommendations for budget-friendly unscented, sensitive ba…" at bounding box center [628, 125] width 358 height 71
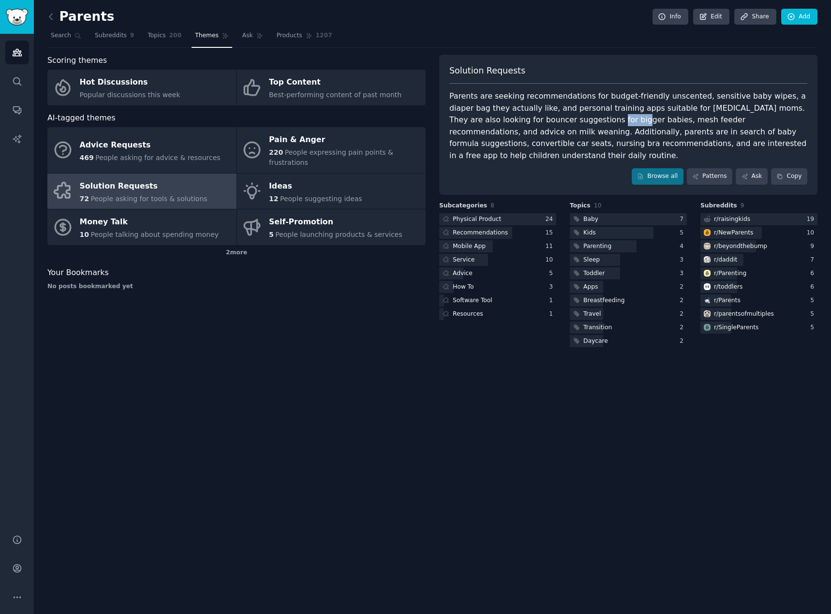
click at [549, 121] on div "Parents are seeking recommendations for budget-friendly unscented, sensitive ba…" at bounding box center [628, 125] width 358 height 71
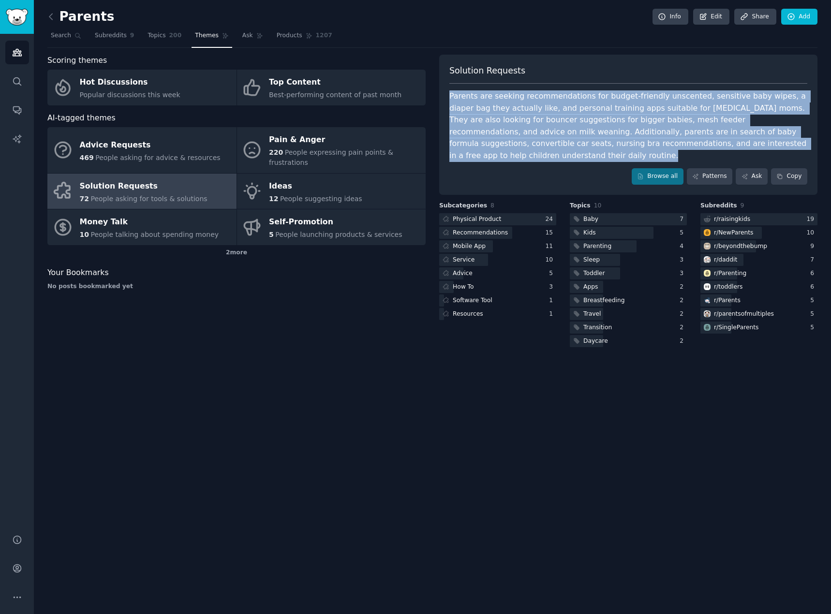
click at [549, 121] on div "Parents are seeking recommendations for budget-friendly unscented, sensitive ba…" at bounding box center [628, 125] width 358 height 71
click at [567, 111] on div "Parents are seeking recommendations for budget-friendly unscented, sensitive ba…" at bounding box center [628, 125] width 358 height 71
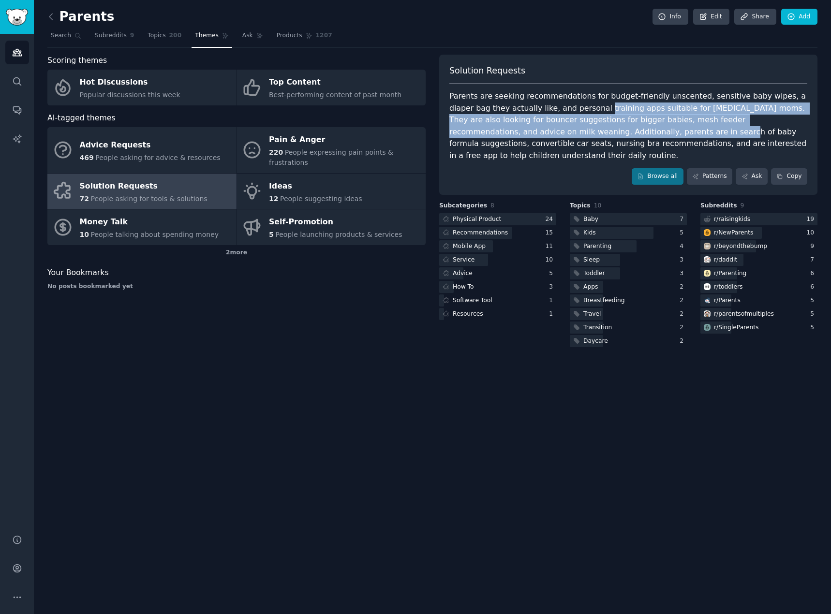
drag, startPoint x: 567, startPoint y: 111, endPoint x: 568, endPoint y: 130, distance: 18.9
click at [568, 130] on div "Parents are seeking recommendations for budget-friendly unscented, sensitive ba…" at bounding box center [628, 125] width 358 height 71
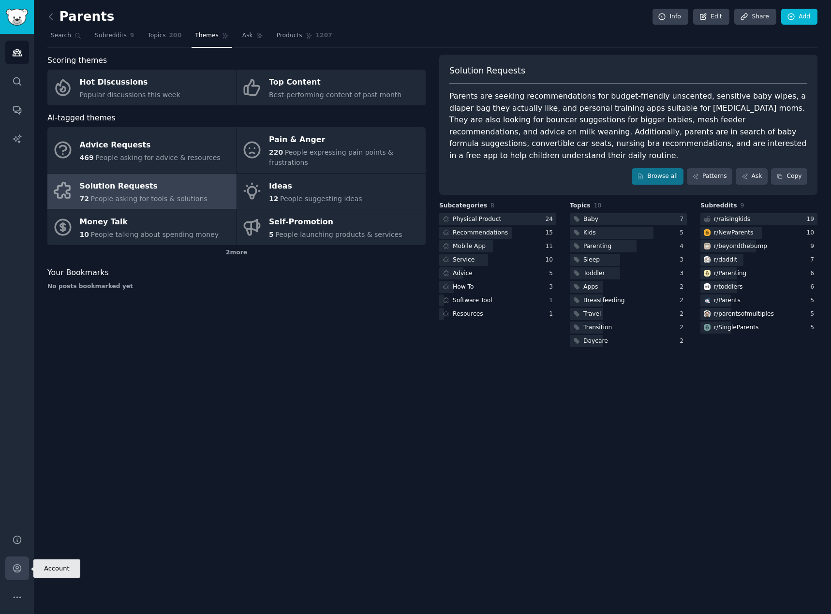
click at [15, 564] on icon "Sidebar" at bounding box center [17, 569] width 10 height 10
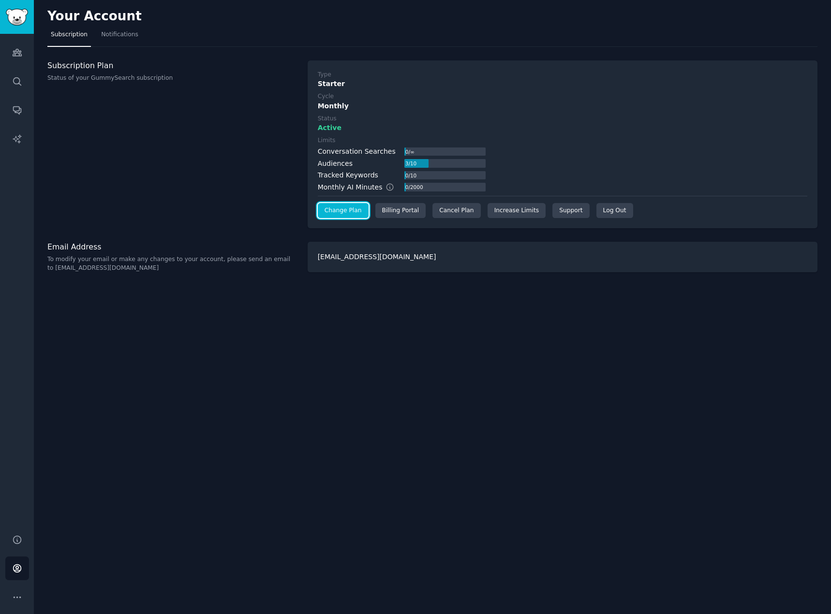
click at [334, 208] on link "Change Plan" at bounding box center [343, 210] width 51 height 15
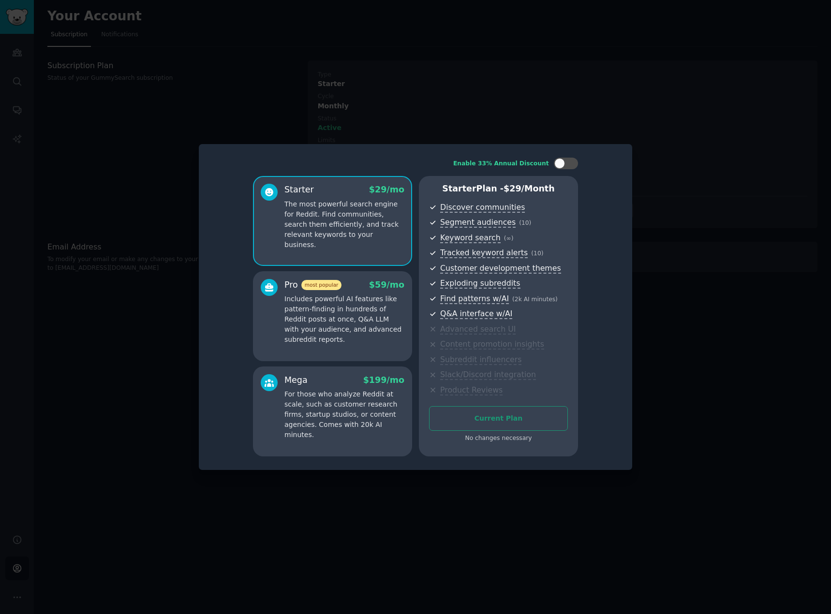
click at [697, 323] on div at bounding box center [415, 307] width 831 height 614
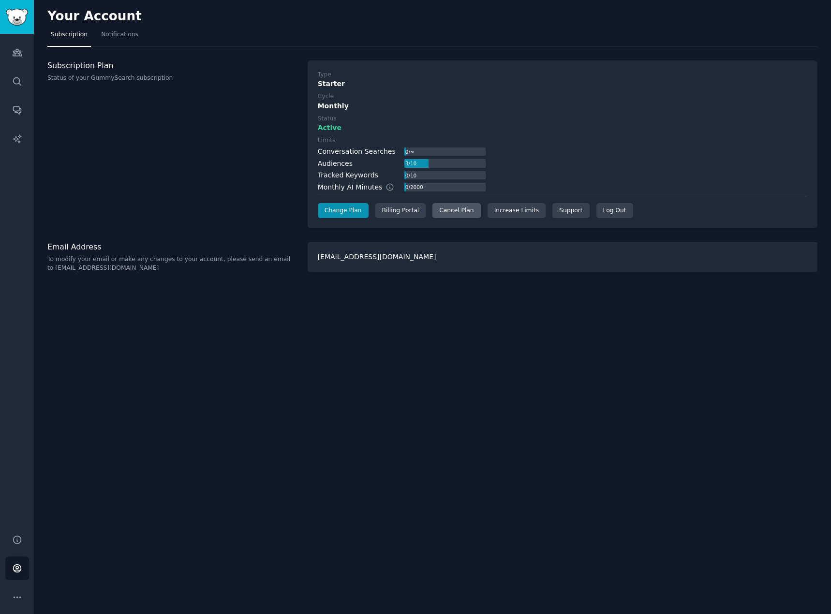
click at [445, 209] on div "Cancel Plan" at bounding box center [456, 210] width 48 height 15
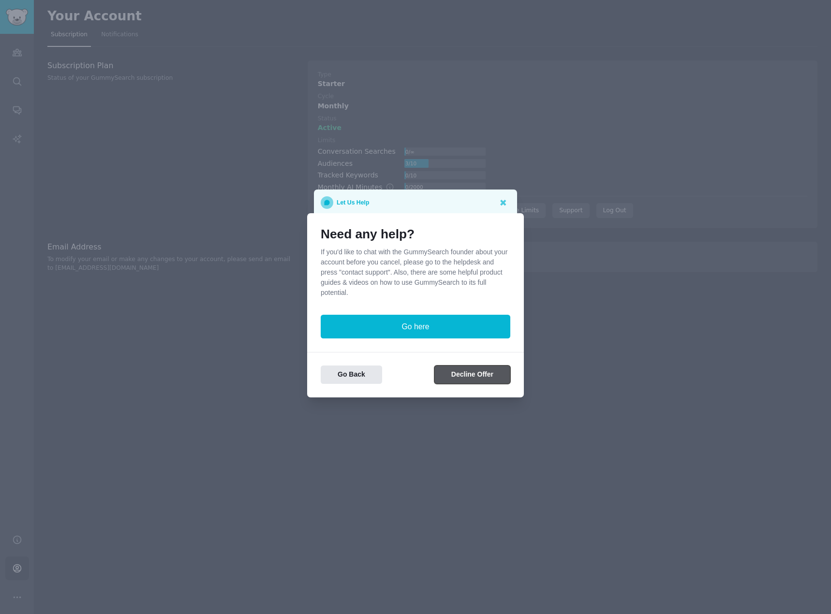
click at [459, 377] on button "Decline Offer" at bounding box center [472, 375] width 76 height 19
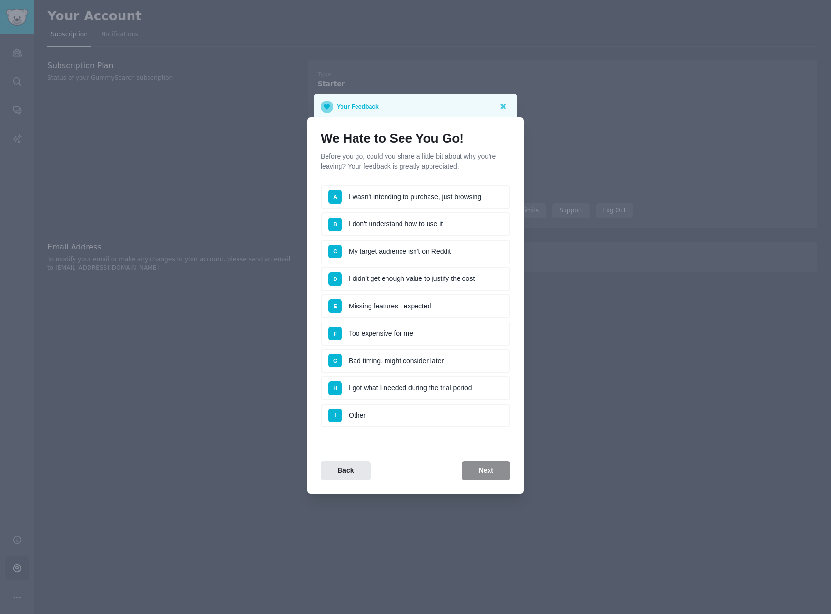
click at [382, 388] on li "H I got what I needed during the trial period" at bounding box center [416, 388] width 190 height 24
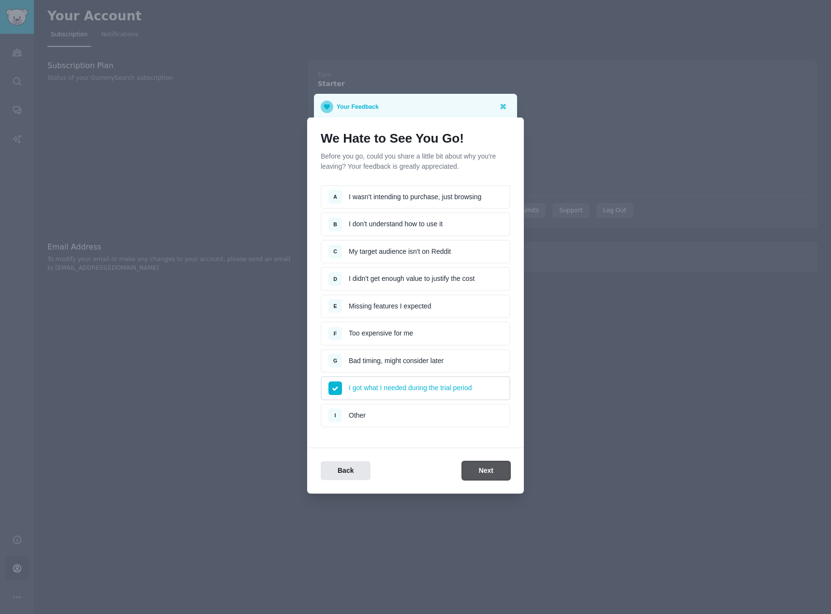
click at [475, 472] on button "Next" at bounding box center [486, 470] width 48 height 19
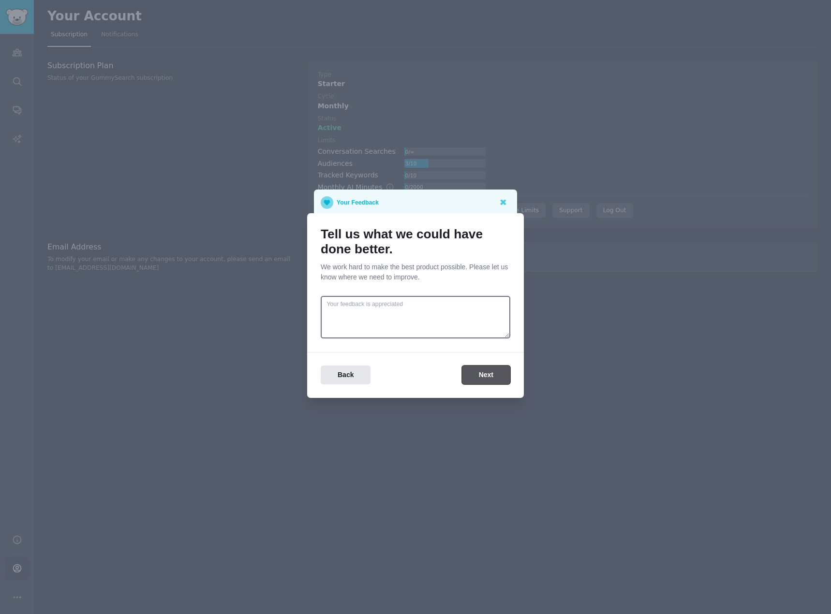
click at [481, 376] on button "Next" at bounding box center [486, 375] width 48 height 19
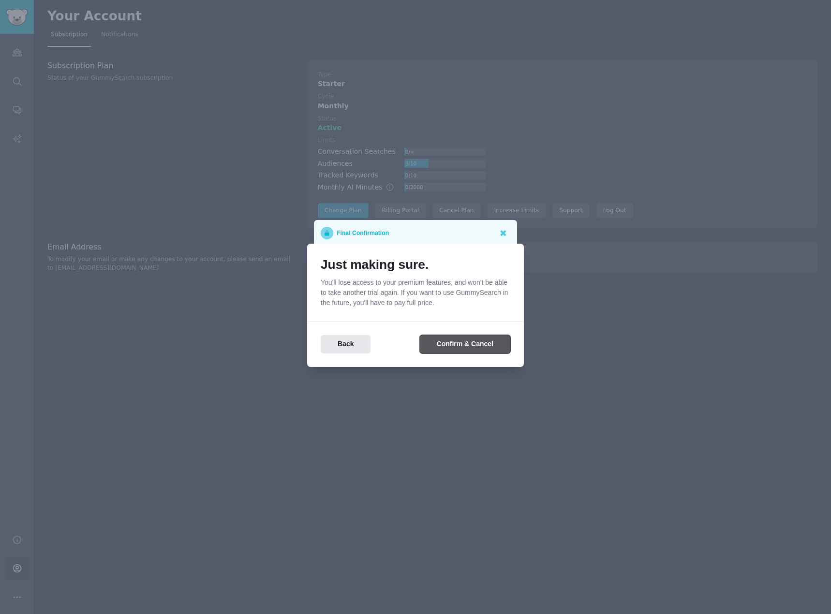
click at [475, 344] on button "Confirm & Cancel" at bounding box center [465, 344] width 90 height 19
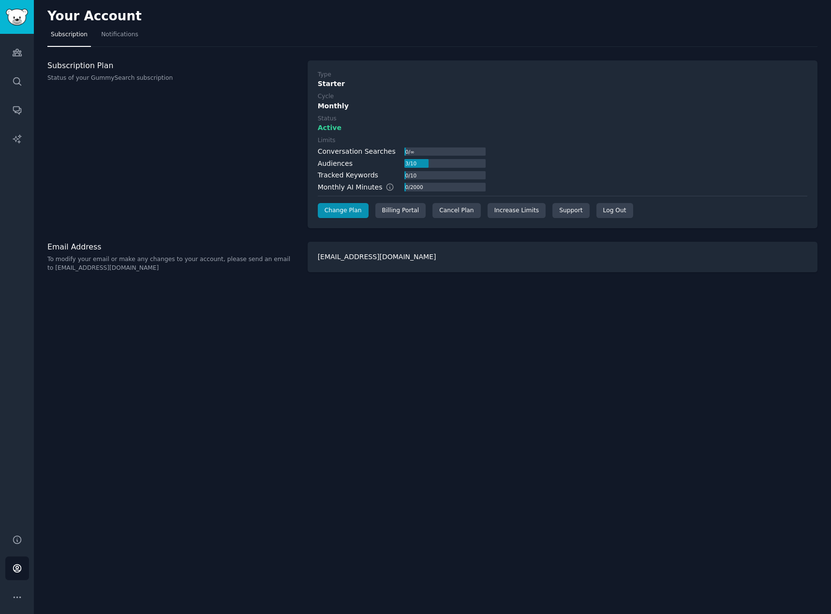
click at [414, 332] on div "Your Account Subscription Notifications Subscription Plan Status of your GummyS…" at bounding box center [432, 307] width 797 height 614
